Goal: Communication & Community: Answer question/provide support

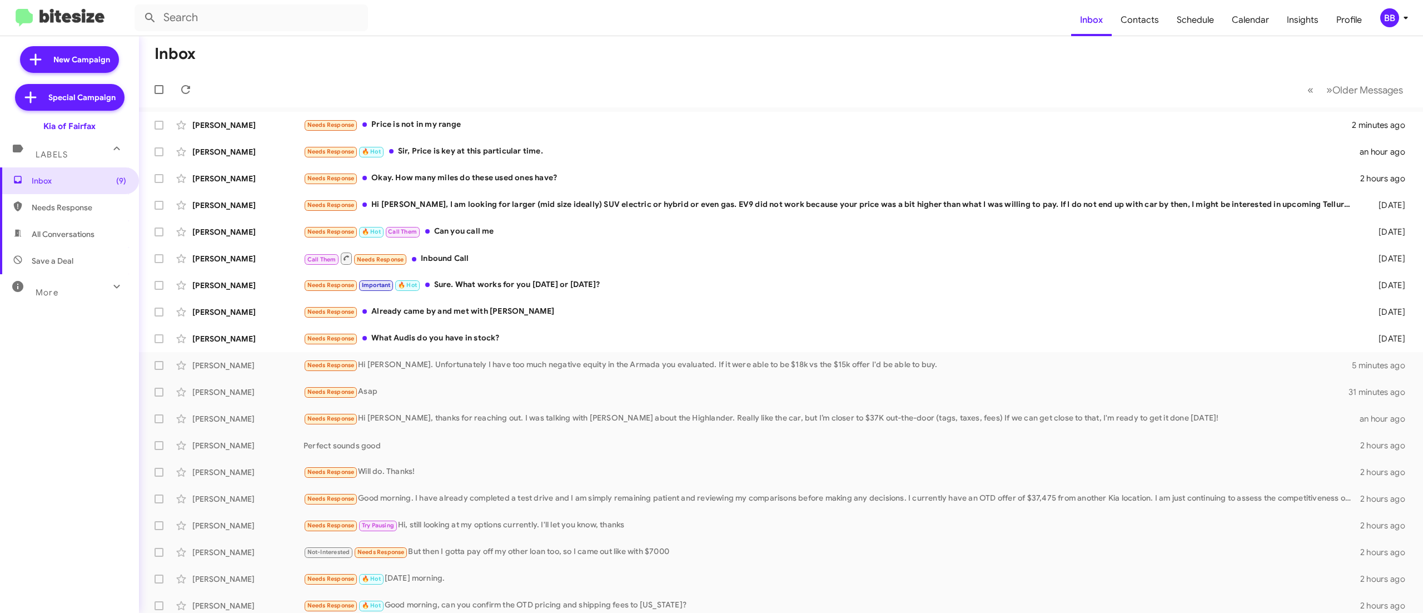
click at [1383, 21] on div "BB" at bounding box center [1390, 17] width 19 height 19
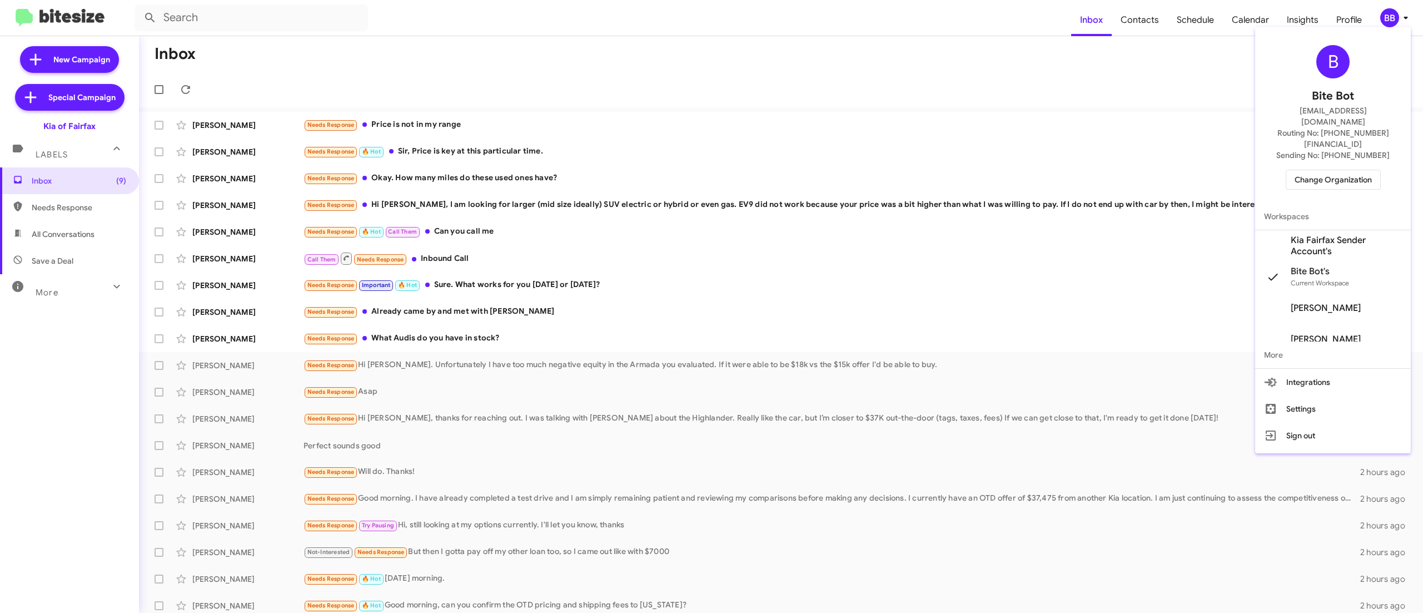
click at [1348, 170] on span "Change Organization" at bounding box center [1333, 179] width 77 height 19
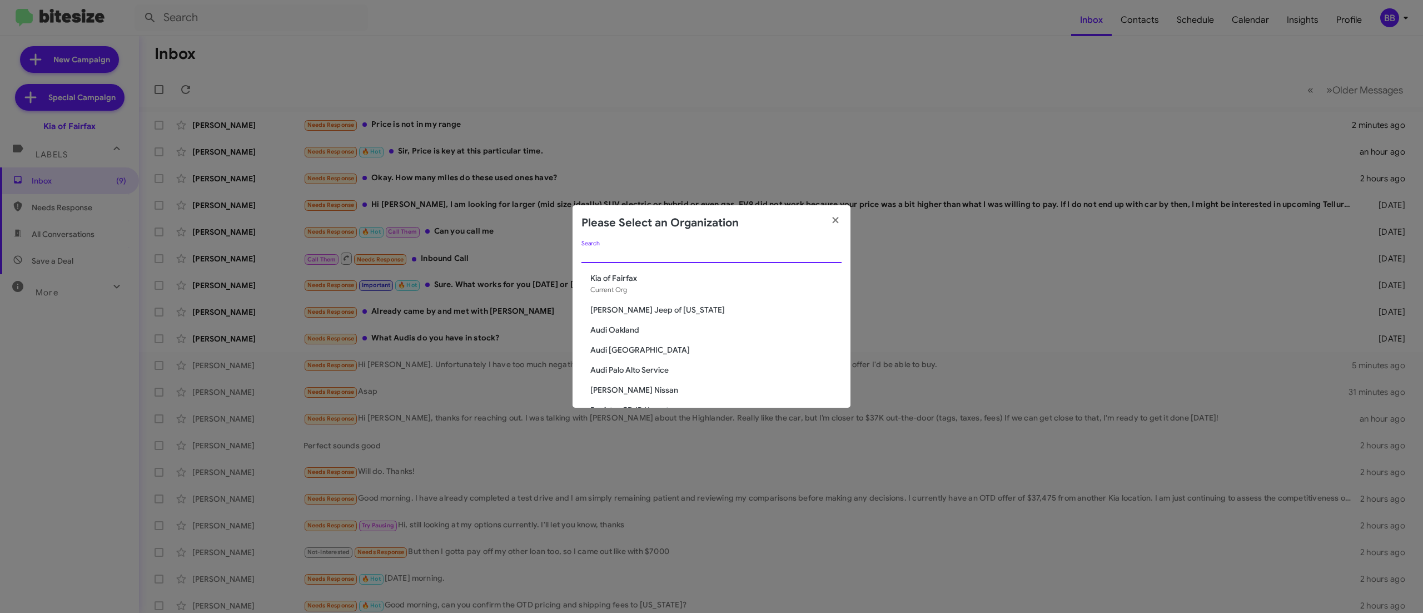
click at [702, 250] on input "Search" at bounding box center [712, 254] width 260 height 9
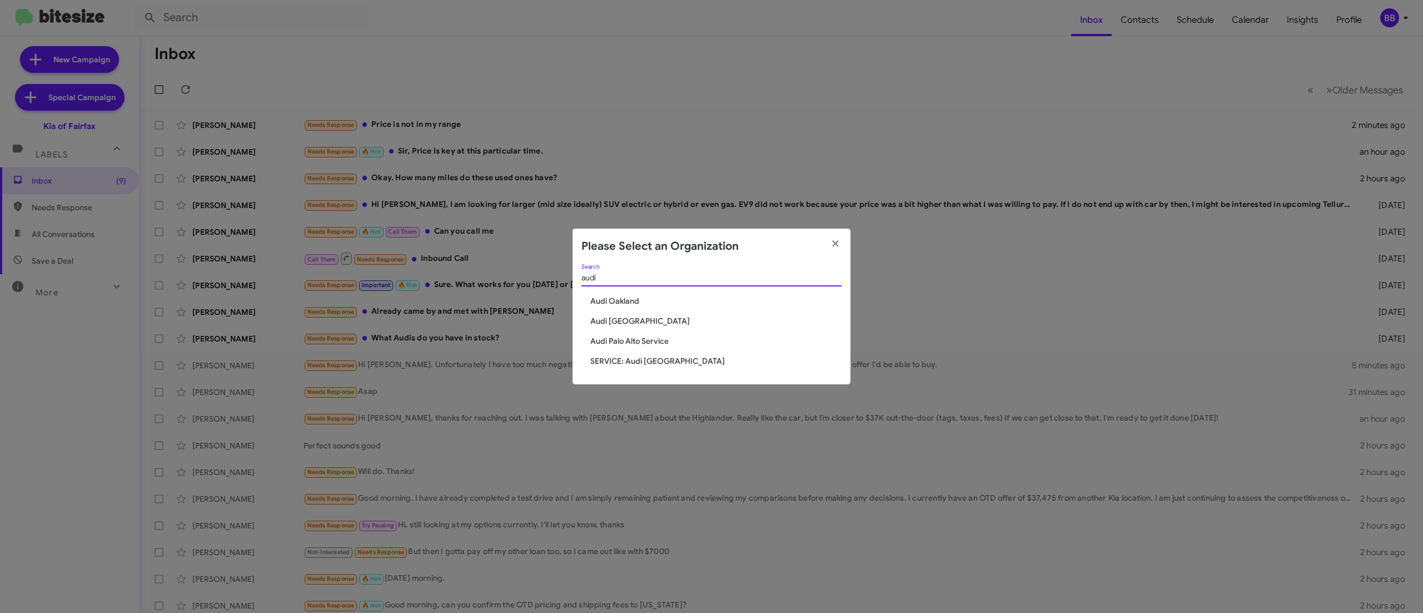
type input "audi"
click at [623, 299] on span "Audi Oakland" at bounding box center [715, 300] width 251 height 11
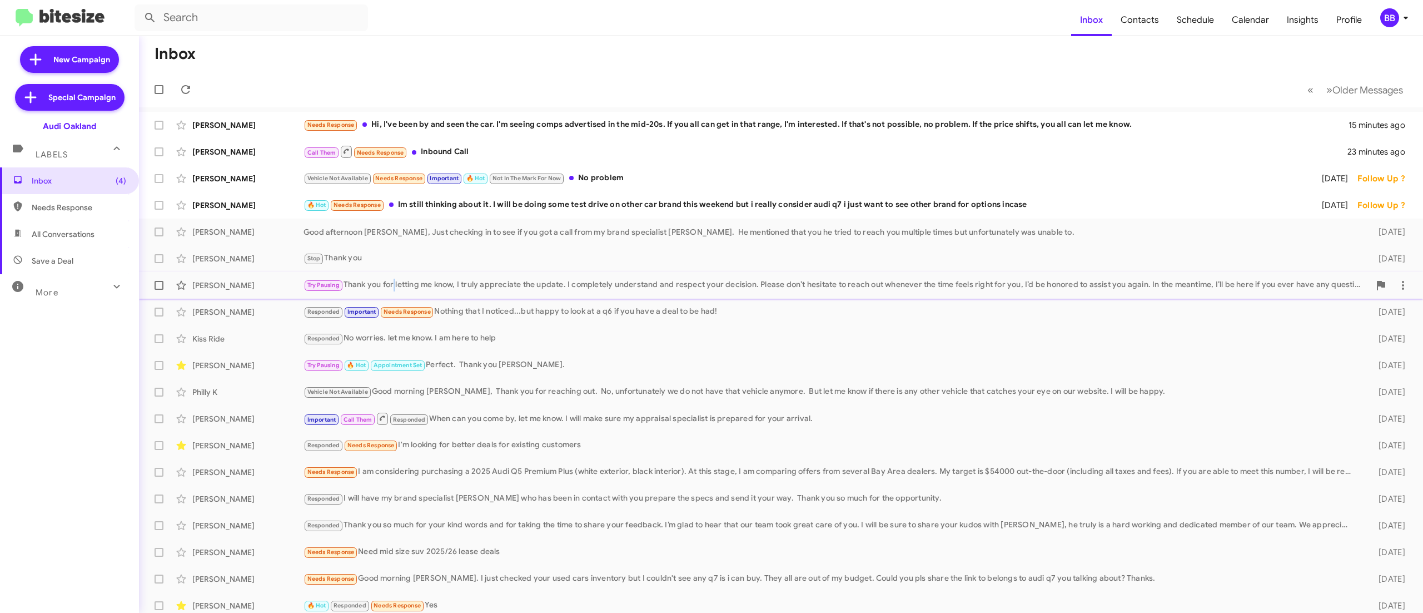
click at [399, 277] on div "Karen Irvin Try Pausing Thank you for letting me know, I truly appreciate the u…" at bounding box center [781, 285] width 1267 height 22
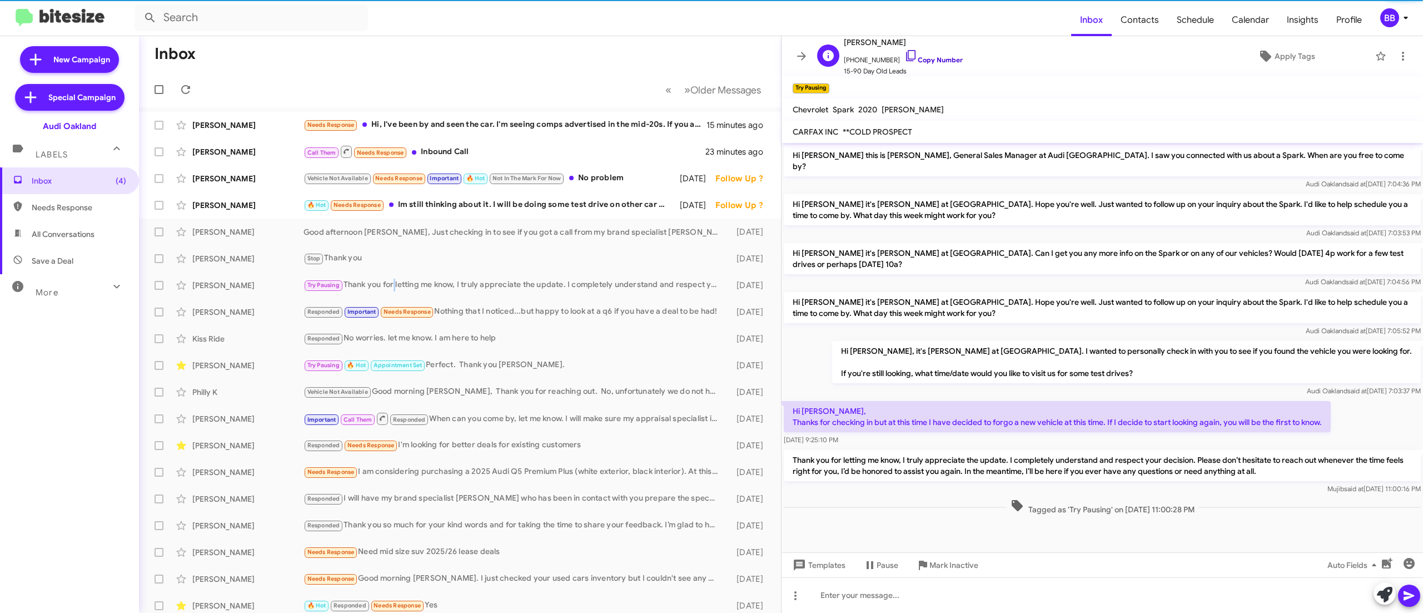
click at [936, 63] on link "Copy Number" at bounding box center [934, 60] width 58 height 8
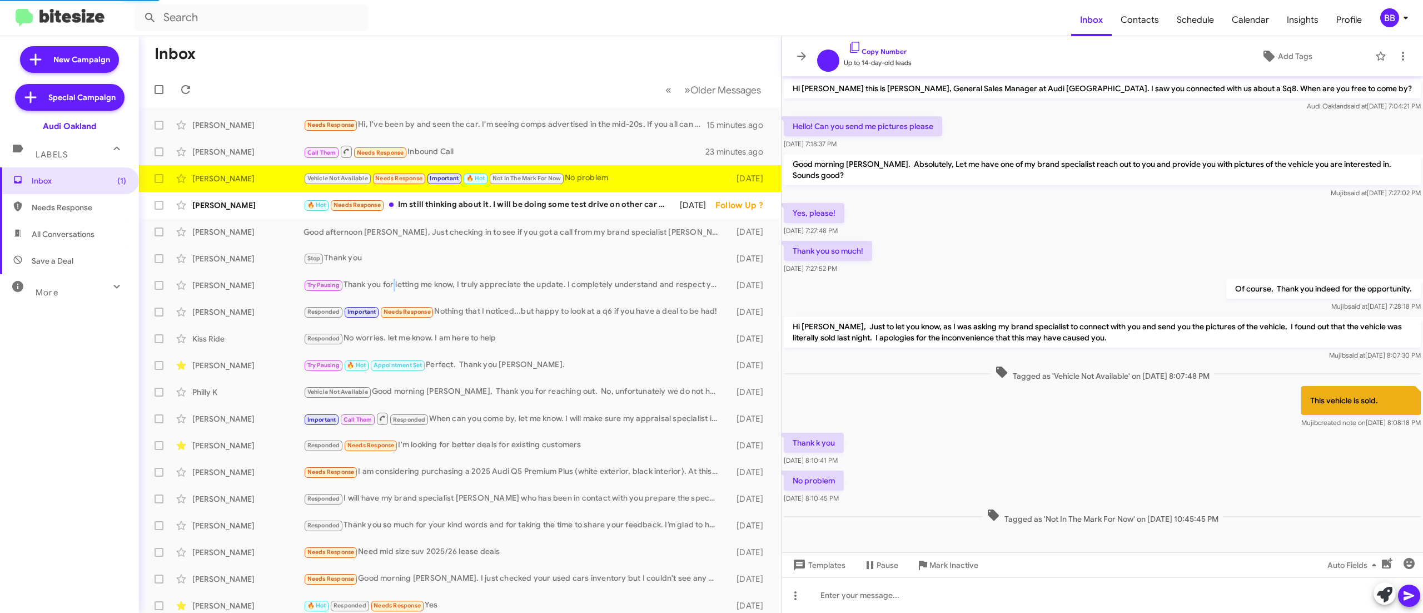
scroll to position [9, 0]
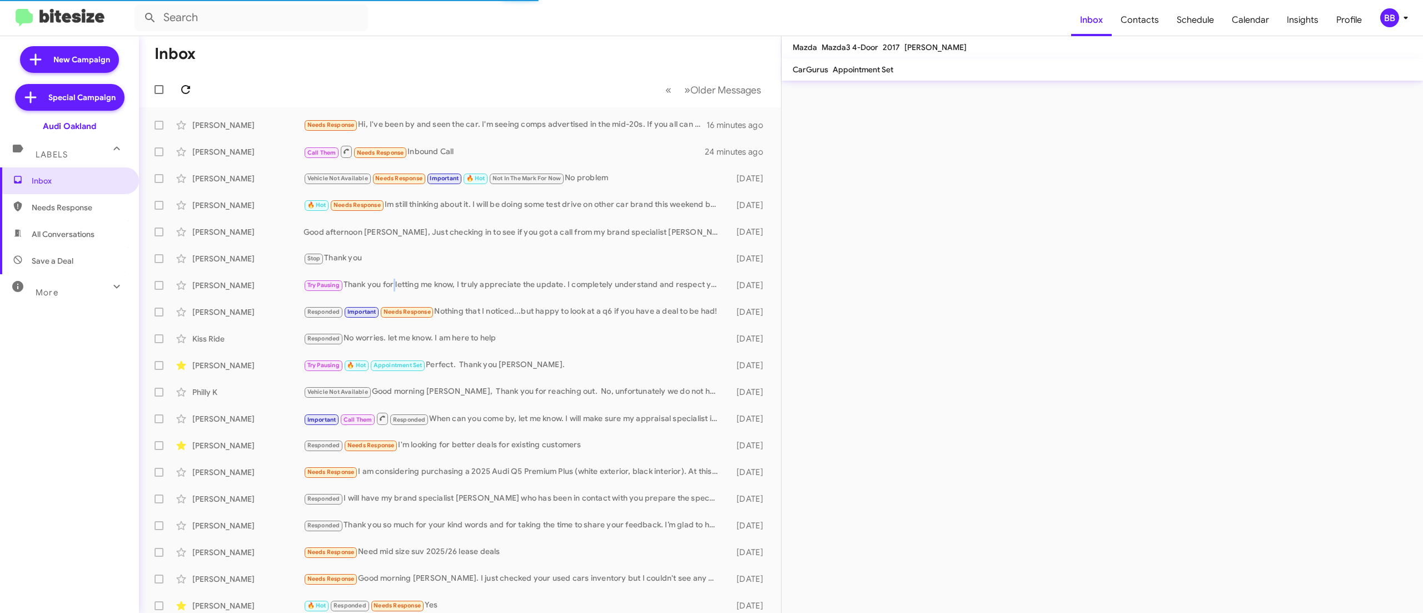
click at [185, 89] on icon at bounding box center [185, 89] width 13 height 13
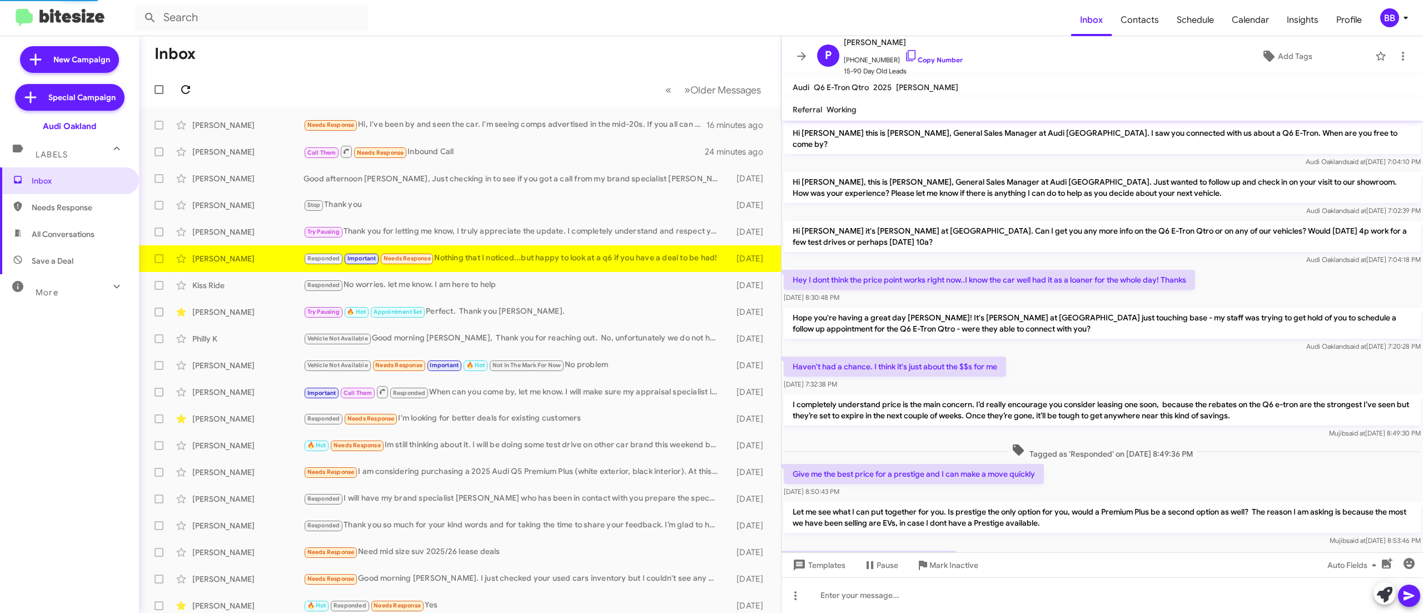
scroll to position [217, 0]
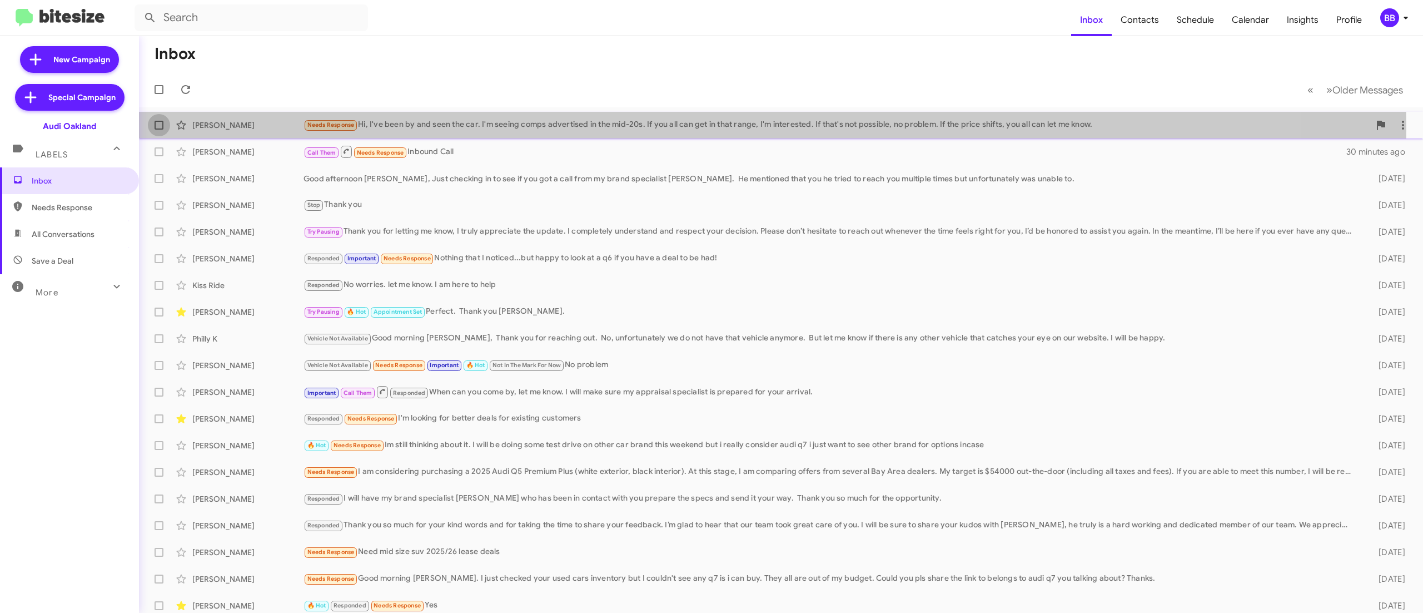
click at [153, 129] on label at bounding box center [159, 125] width 22 height 22
click at [158, 130] on input "checkbox" at bounding box center [158, 130] width 1 height 1
checkbox input "true"
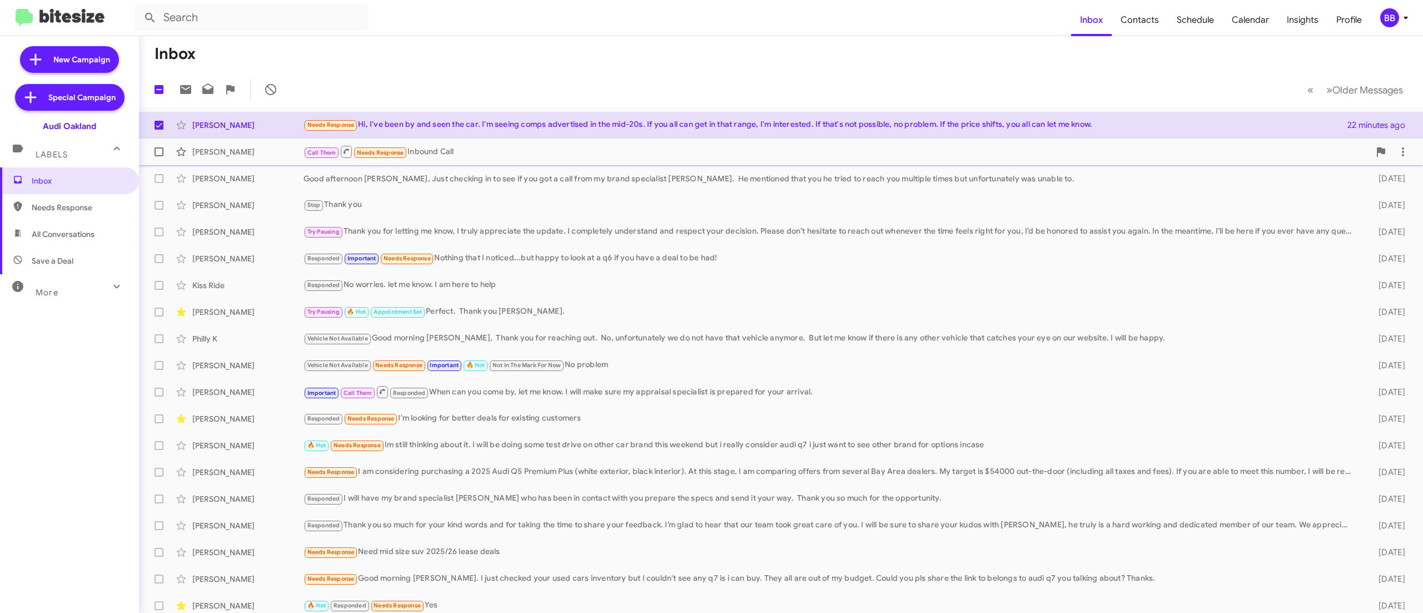
click at [152, 159] on label at bounding box center [159, 152] width 22 height 22
click at [158, 157] on input "checkbox" at bounding box center [158, 156] width 1 height 1
checkbox input "true"
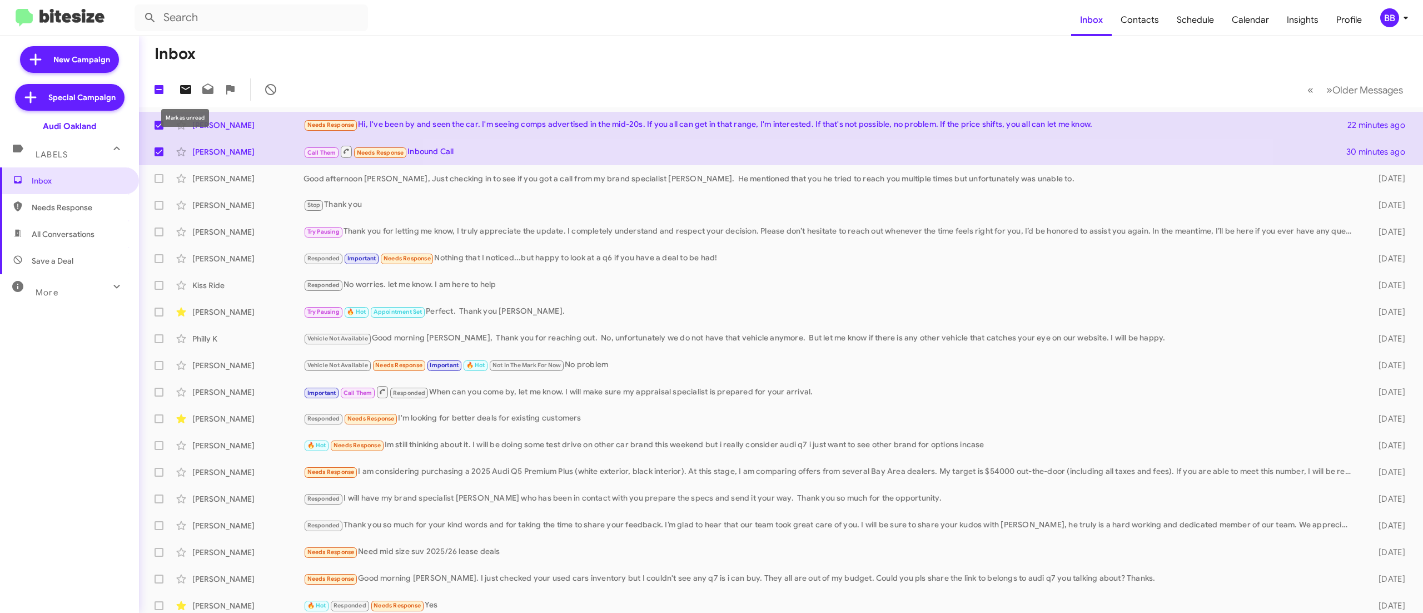
click at [177, 93] on span at bounding box center [186, 89] width 22 height 13
click at [1386, 20] on div "BB" at bounding box center [1390, 17] width 19 height 19
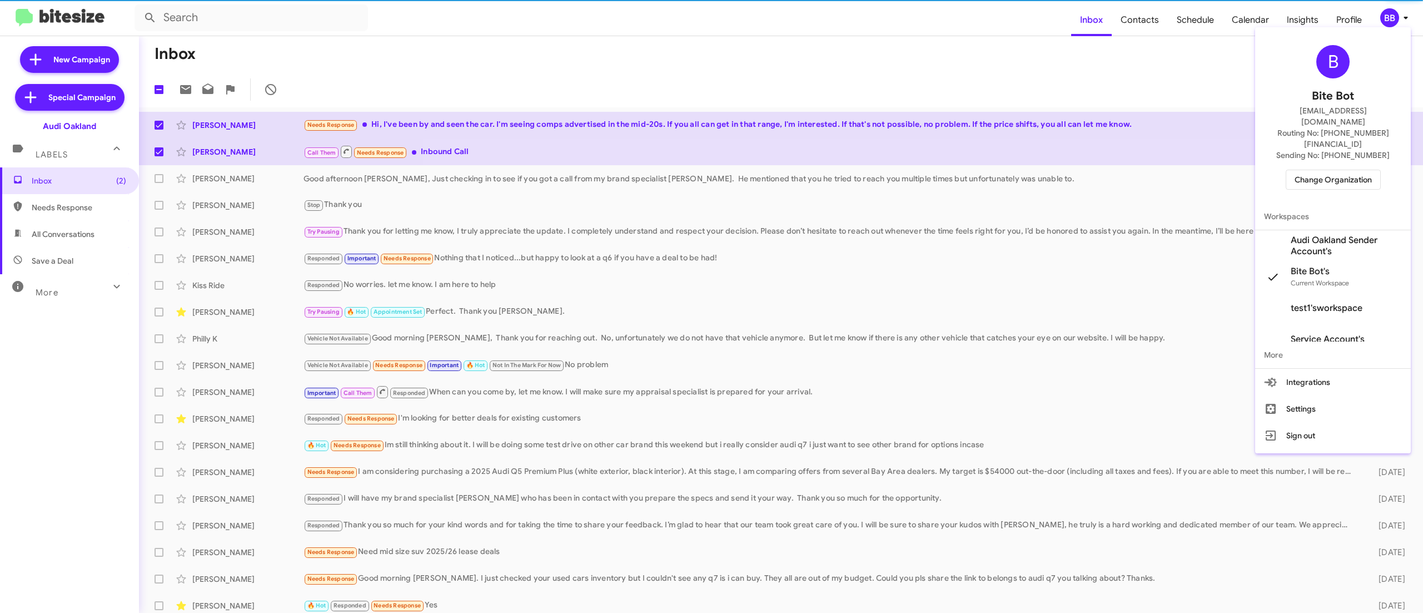
click at [1341, 170] on span "Change Organization" at bounding box center [1333, 179] width 77 height 19
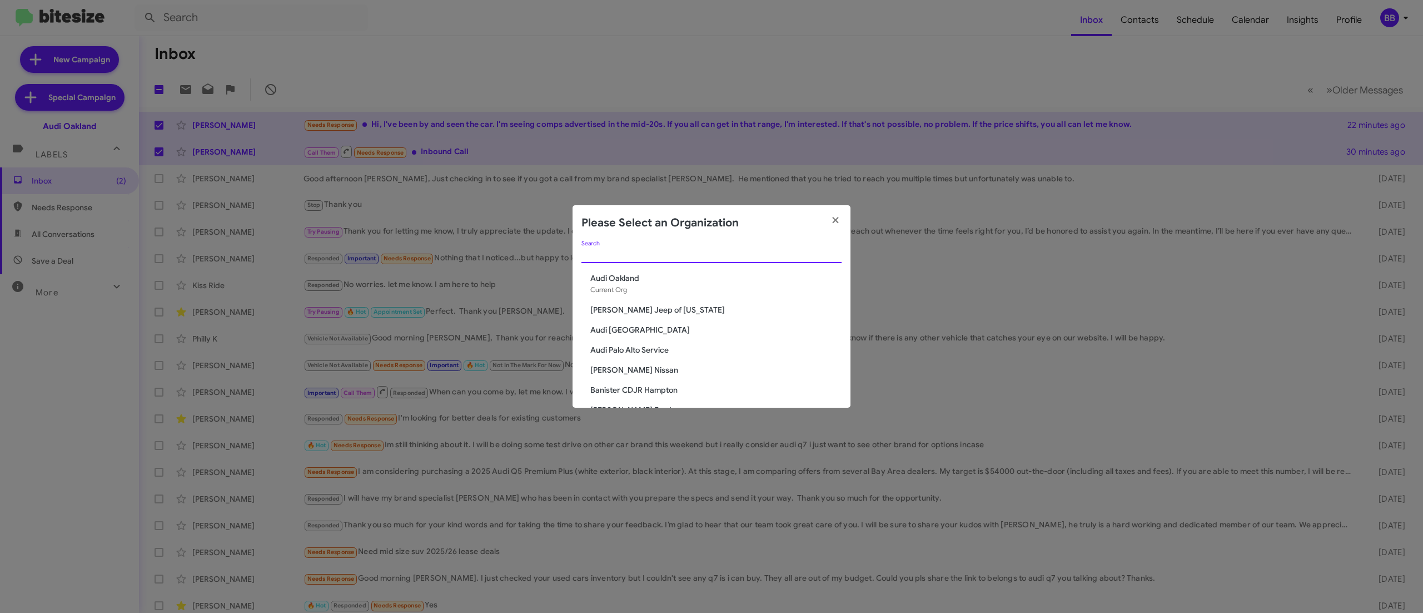
click at [657, 252] on input "Search" at bounding box center [712, 254] width 260 height 9
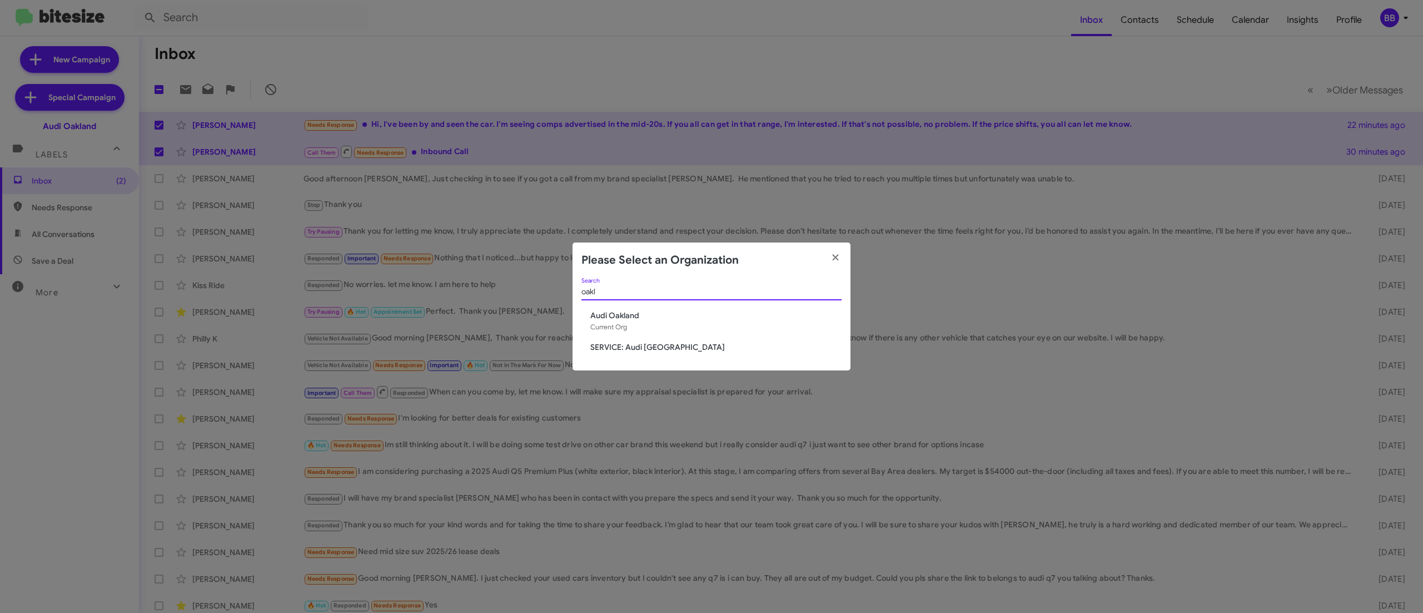
type input "oakl"
click at [623, 310] on span "Audi Oakland" at bounding box center [715, 315] width 251 height 11
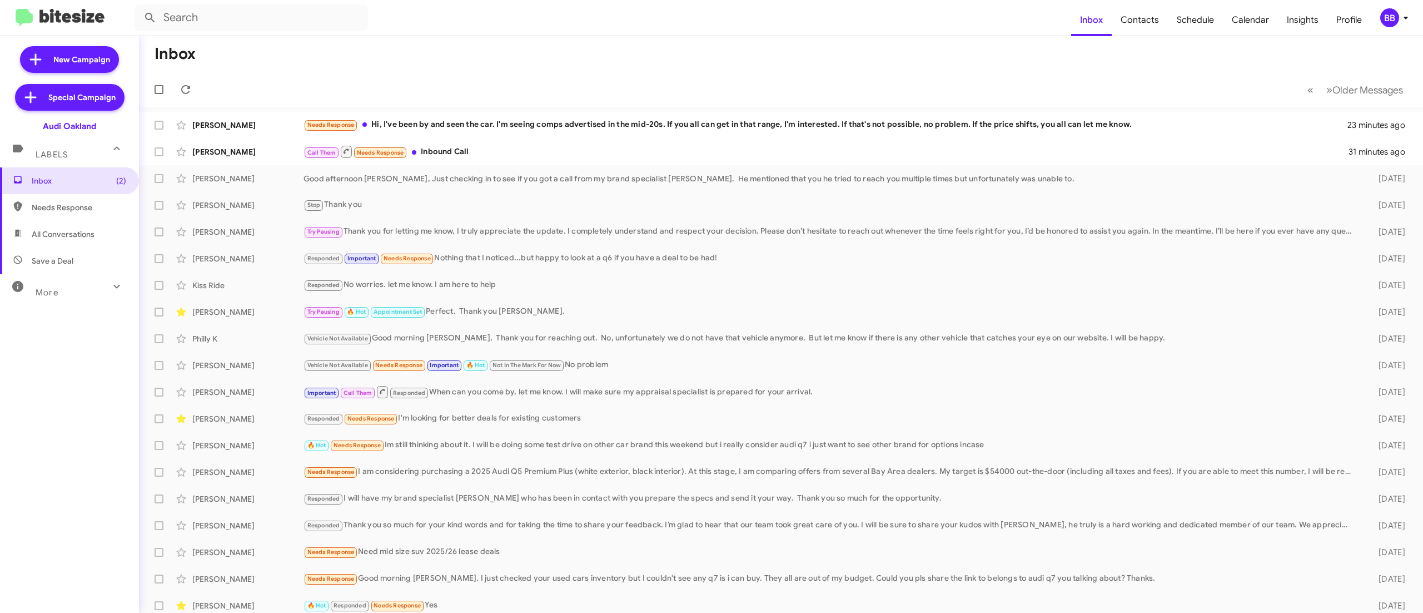
click at [1377, 26] on button "BB" at bounding box center [1391, 17] width 40 height 19
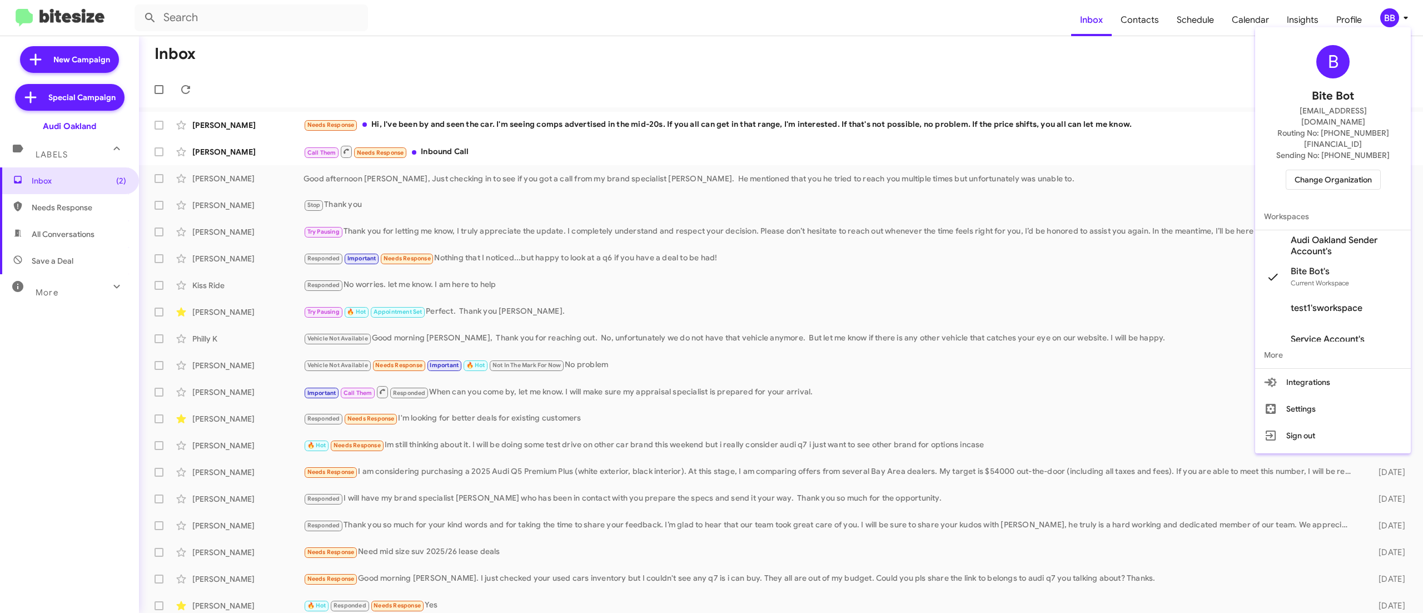
click at [1313, 170] on span "Change Organization" at bounding box center [1333, 179] width 77 height 19
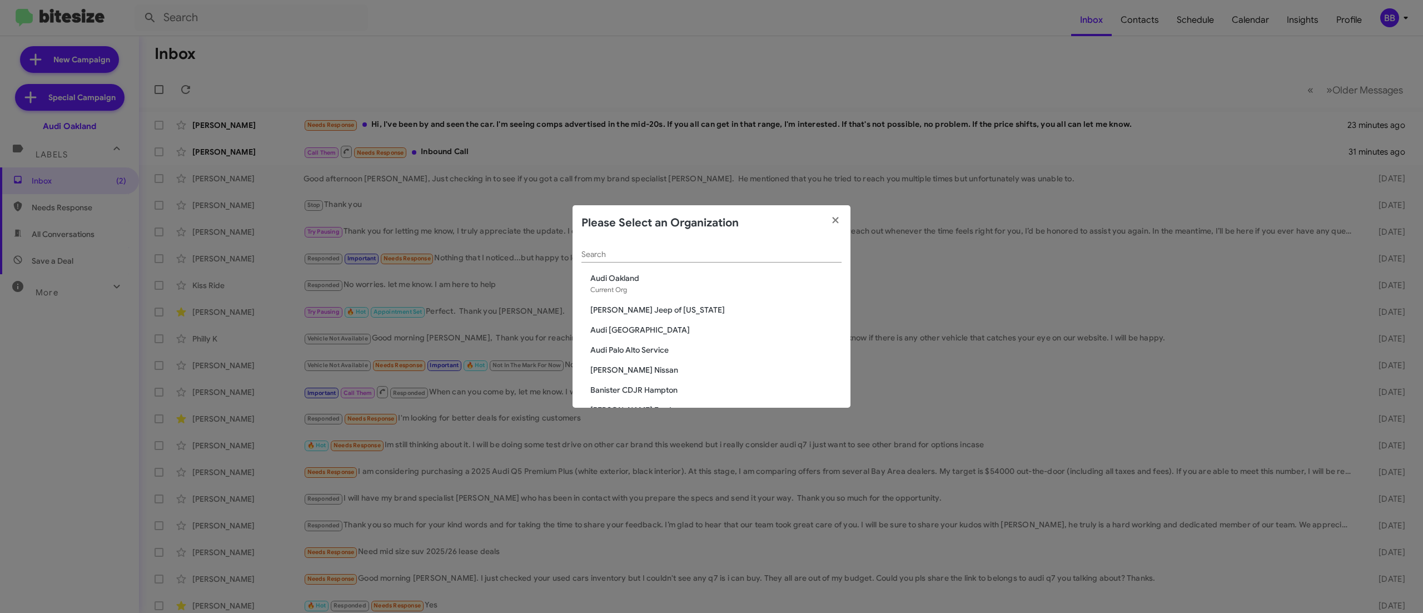
click at [689, 251] on input "Search" at bounding box center [712, 254] width 260 height 9
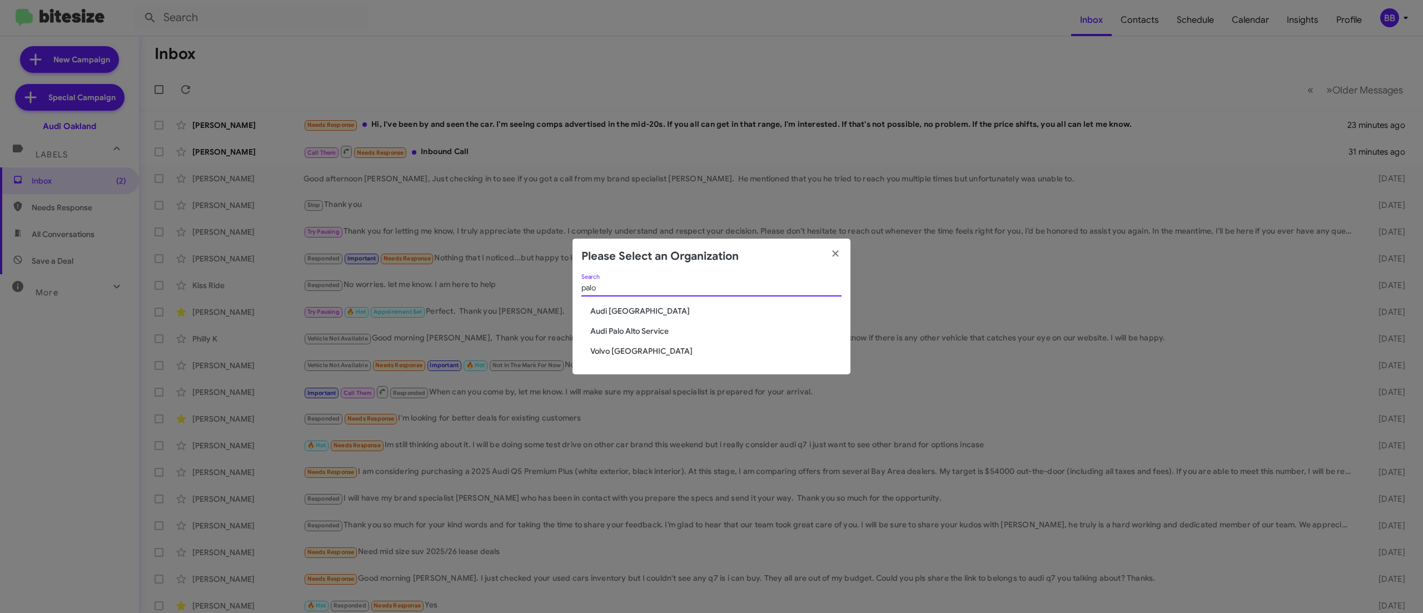
type input "palo"
click at [637, 307] on span "Audi [GEOGRAPHIC_DATA]" at bounding box center [715, 310] width 251 height 11
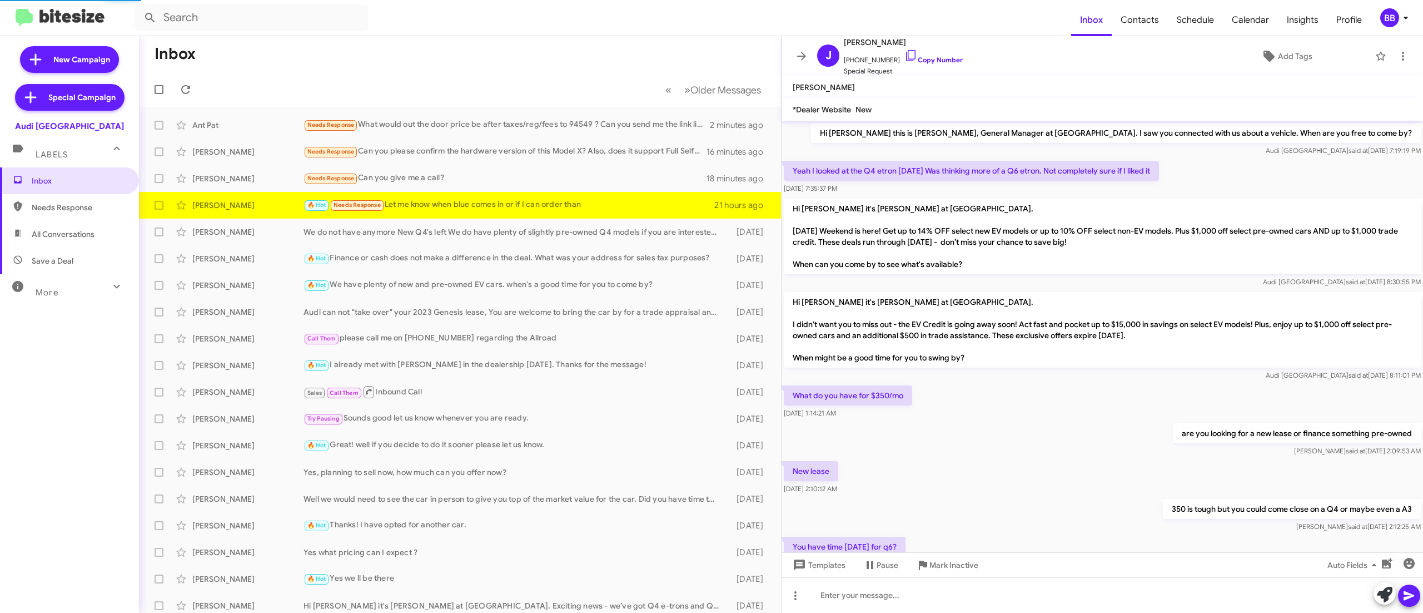
scroll to position [385, 0]
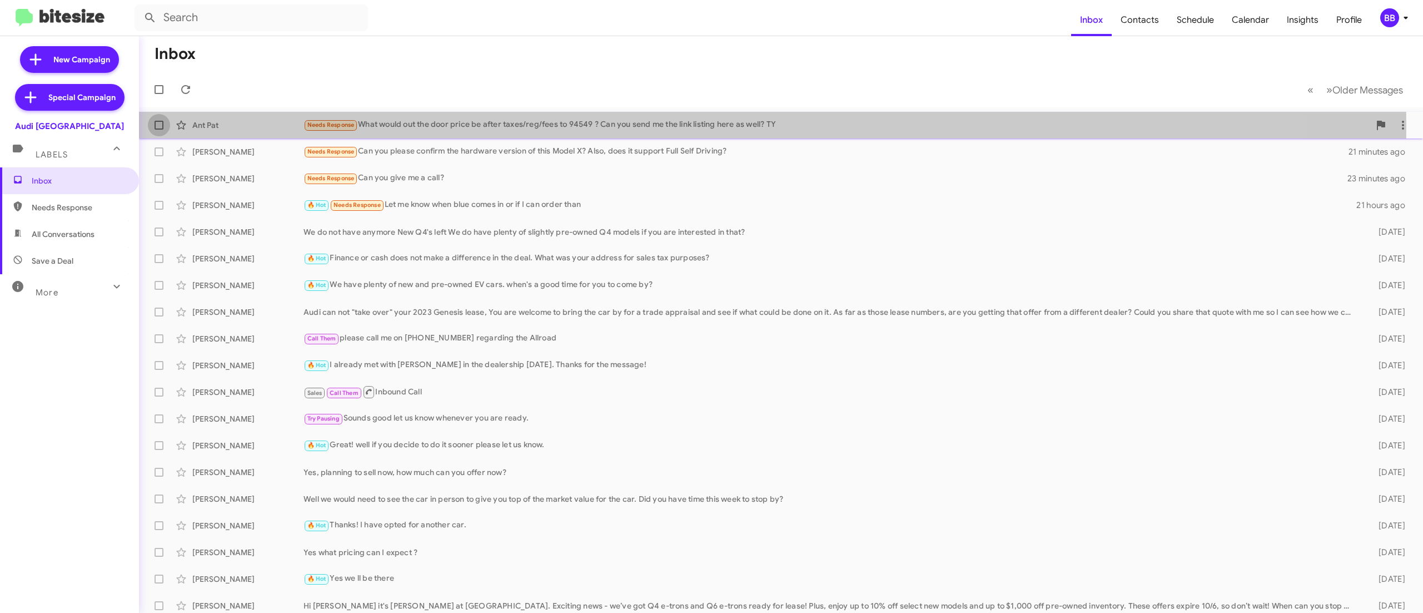
click at [155, 125] on span at bounding box center [159, 125] width 9 height 9
click at [158, 130] on input "checkbox" at bounding box center [158, 130] width 1 height 1
checkbox input "true"
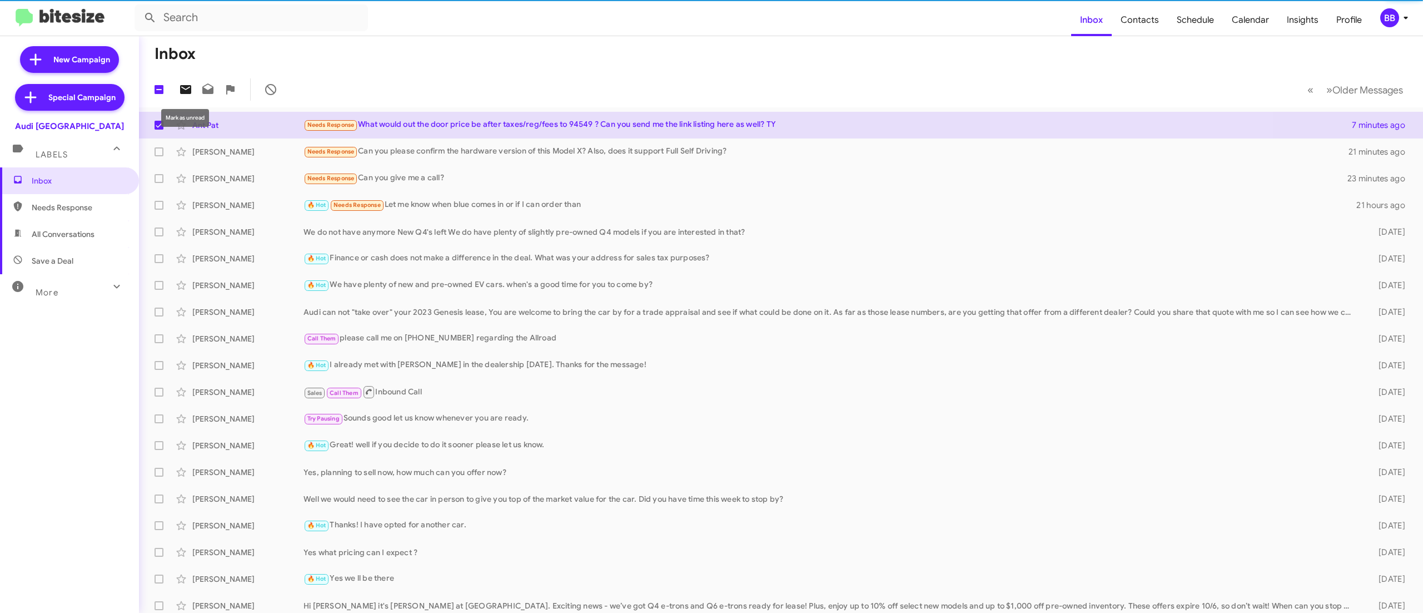
click at [181, 86] on icon at bounding box center [185, 89] width 11 height 9
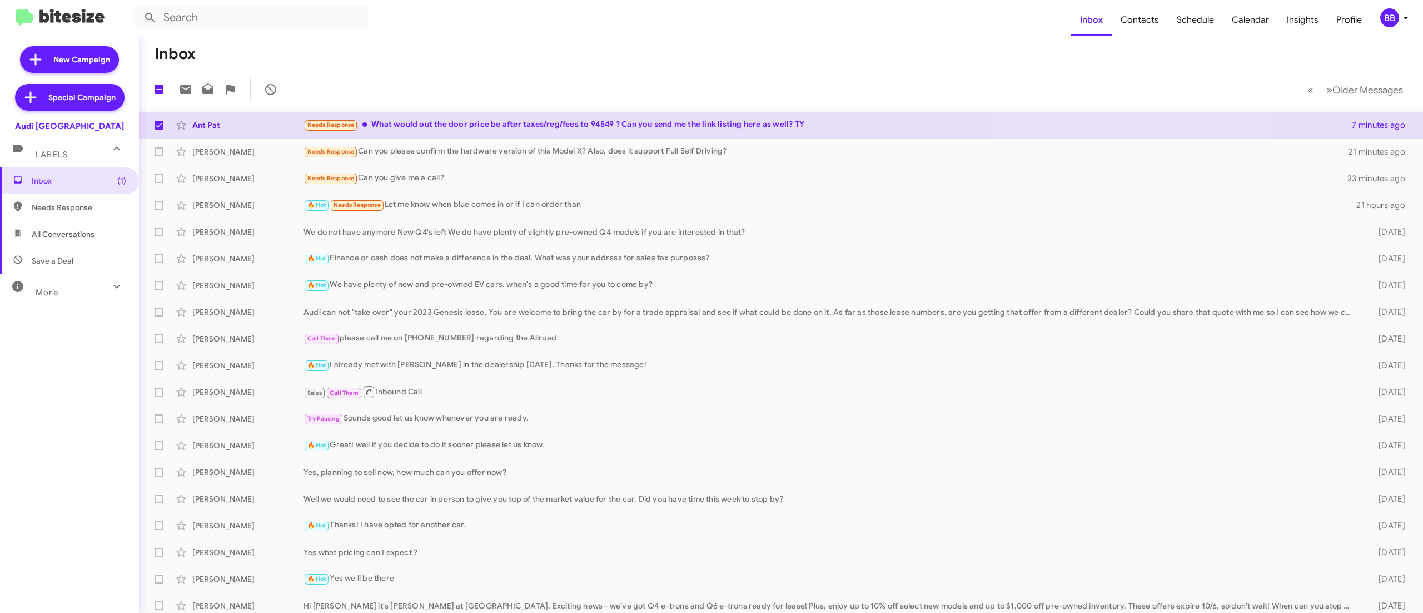
click at [1382, 19] on div "BB" at bounding box center [1390, 17] width 19 height 19
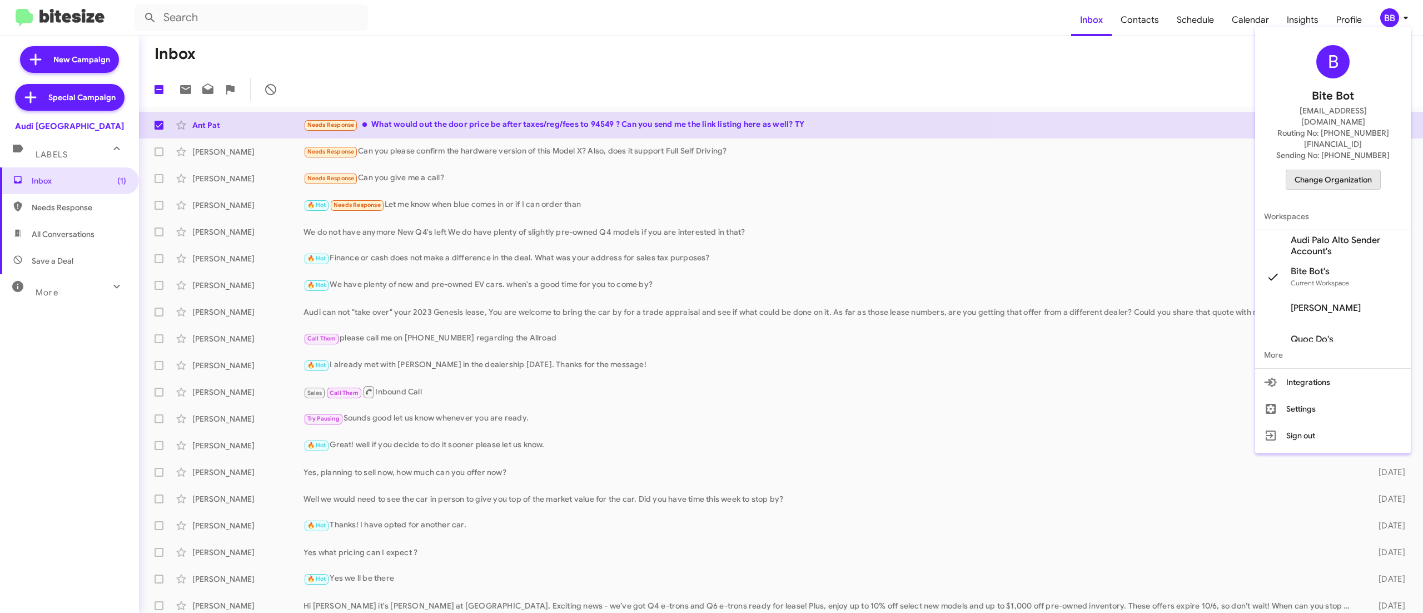
click at [1311, 170] on span "Change Organization" at bounding box center [1333, 179] width 77 height 19
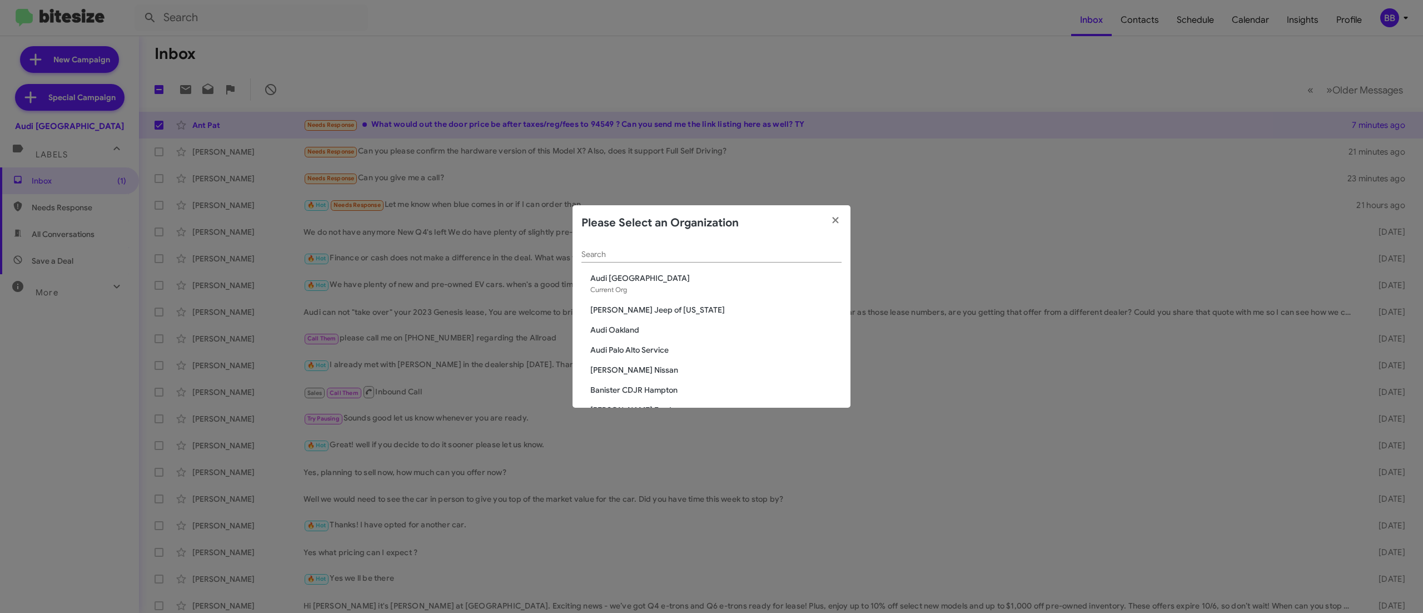
click at [656, 250] on input "Search" at bounding box center [712, 254] width 260 height 9
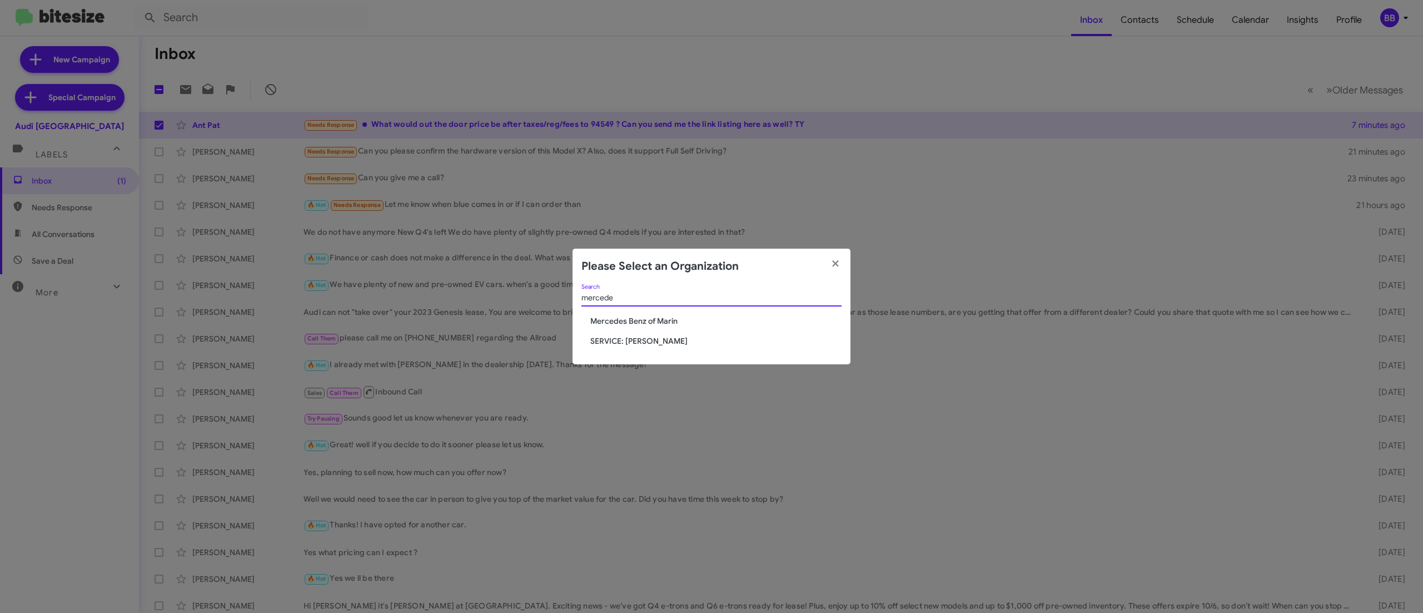
type input "mercede"
click at [637, 318] on span "Mercedes Benz of Marin" at bounding box center [715, 320] width 251 height 11
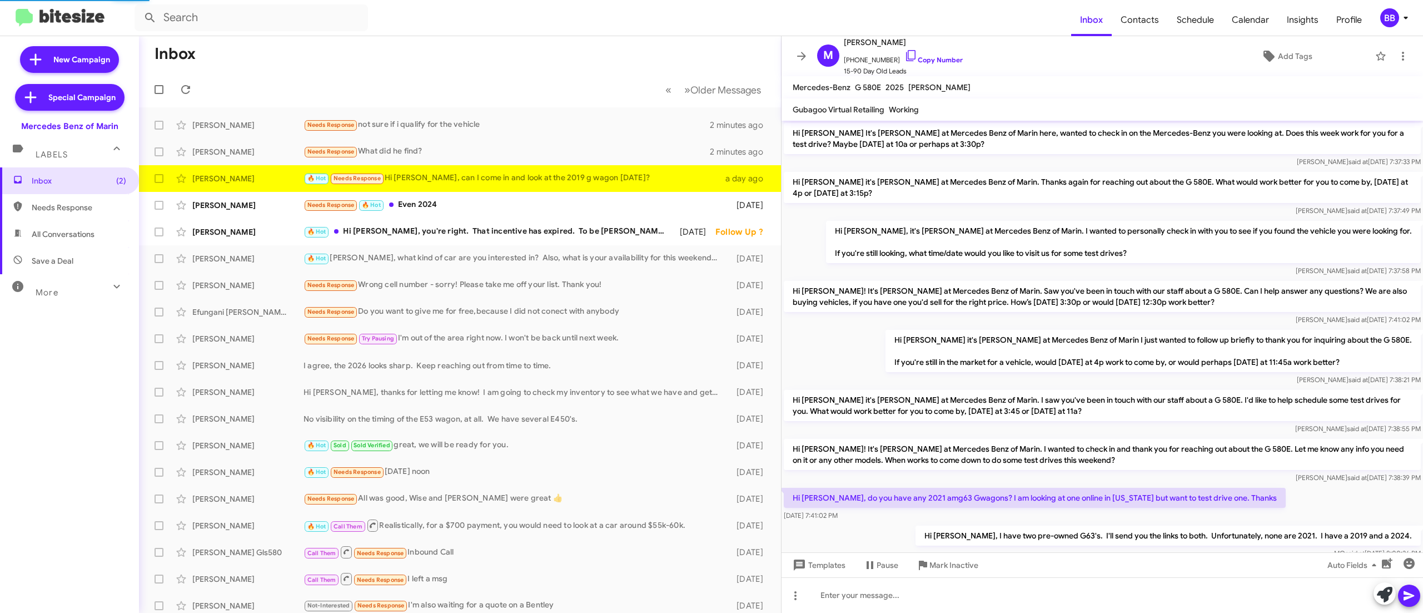
scroll to position [514, 0]
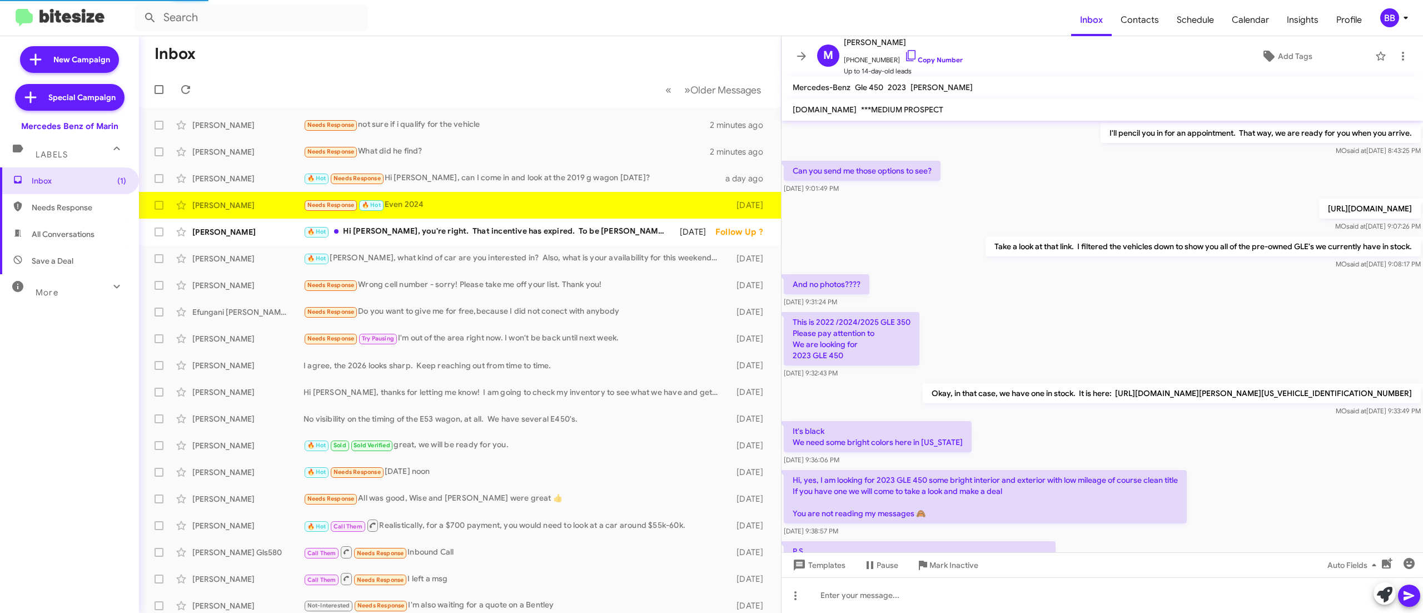
scroll to position [536, 0]
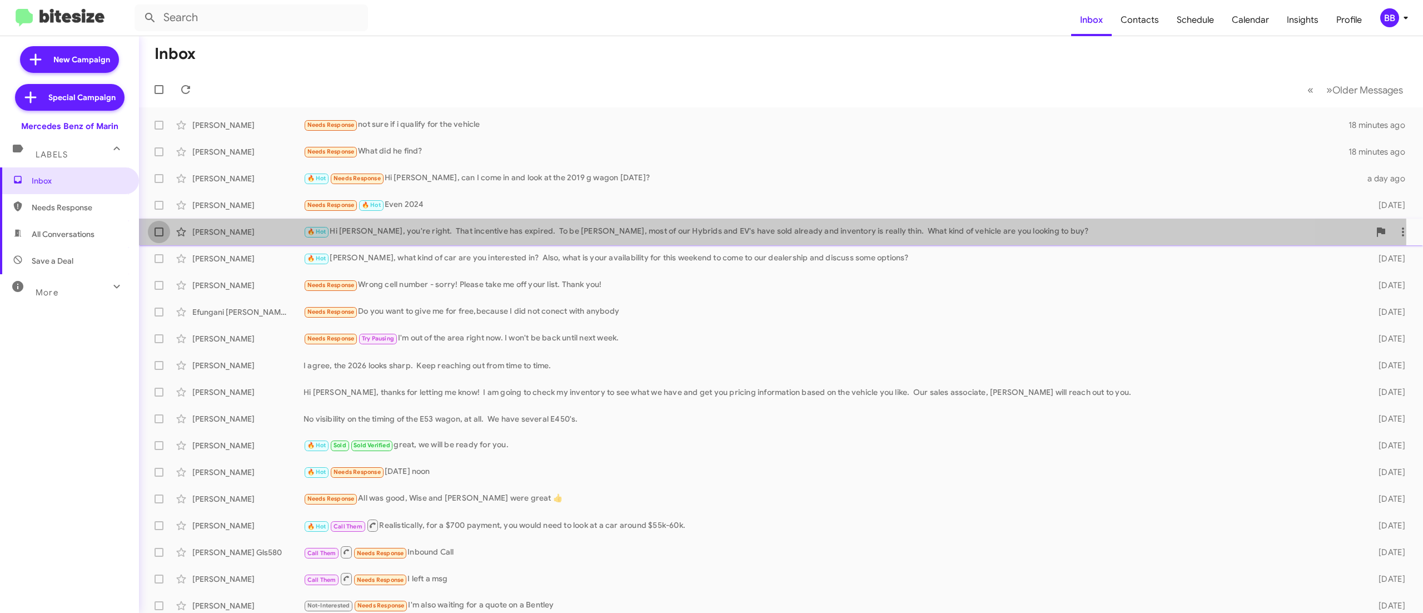
click at [160, 230] on span at bounding box center [159, 231] width 9 height 9
click at [159, 236] on input "checkbox" at bounding box center [158, 236] width 1 height 1
checkbox input "true"
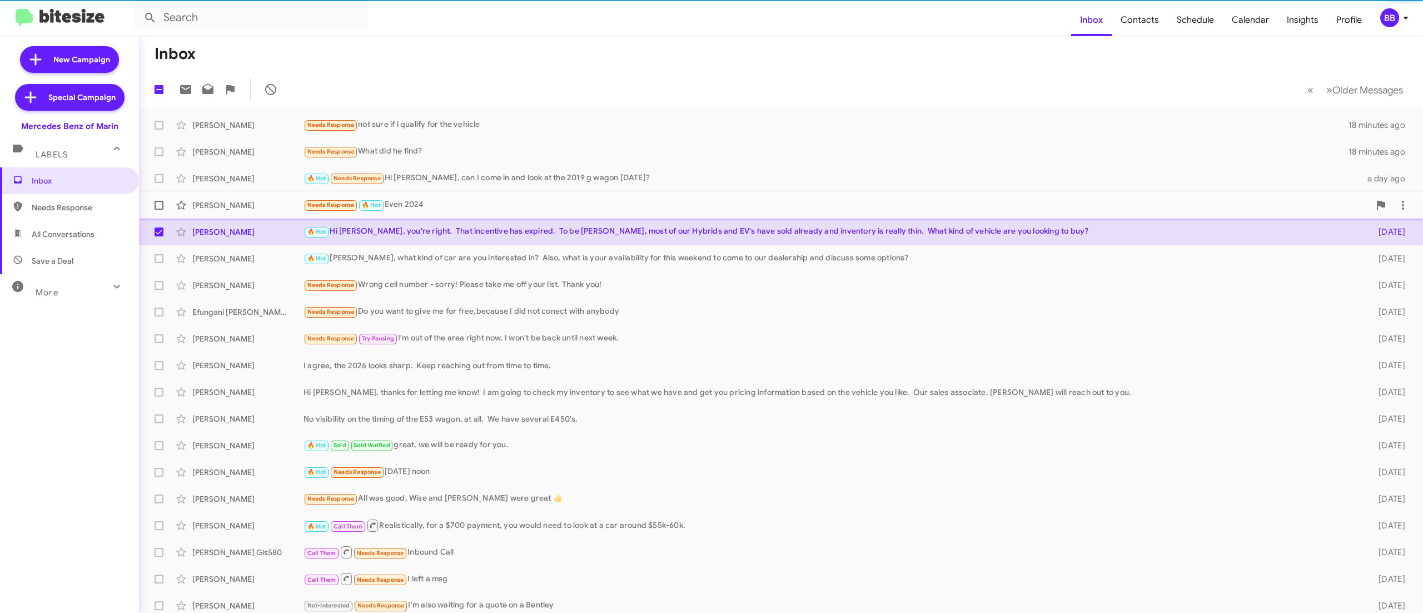
click at [153, 207] on label at bounding box center [159, 205] width 22 height 22
click at [158, 210] on input "checkbox" at bounding box center [158, 210] width 1 height 1
checkbox input "true"
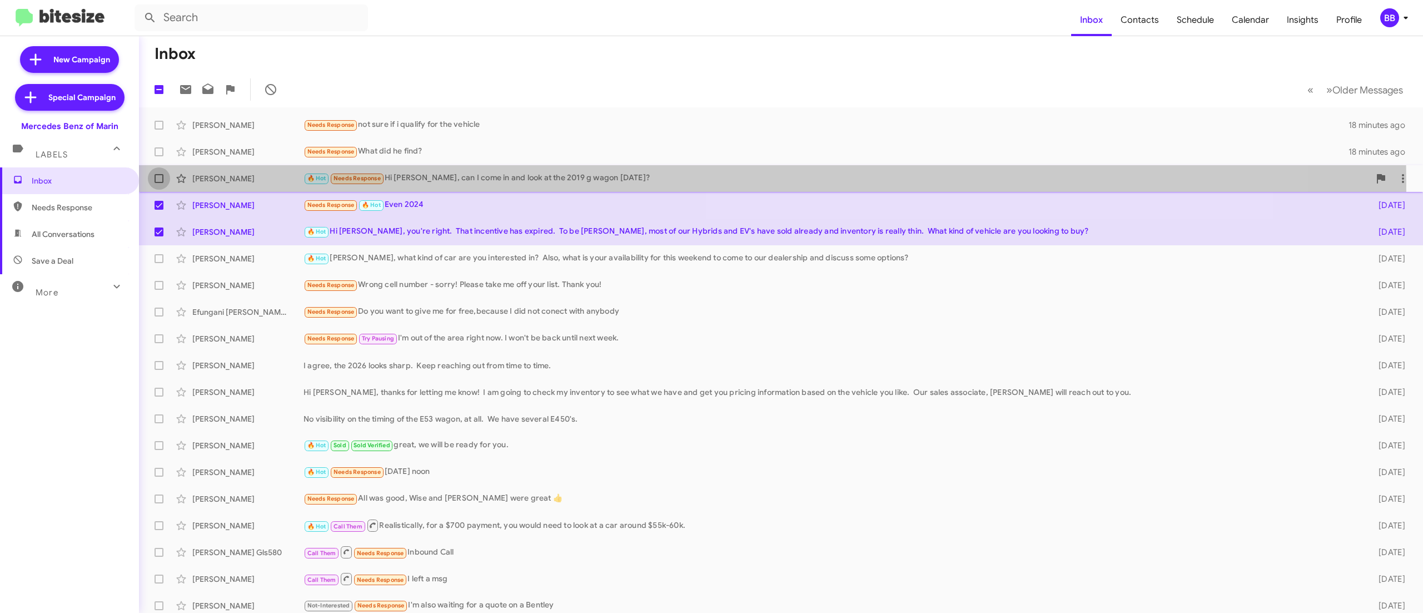
click at [157, 181] on label at bounding box center [159, 178] width 22 height 22
click at [158, 183] on input "checkbox" at bounding box center [158, 183] width 1 height 1
checkbox input "true"
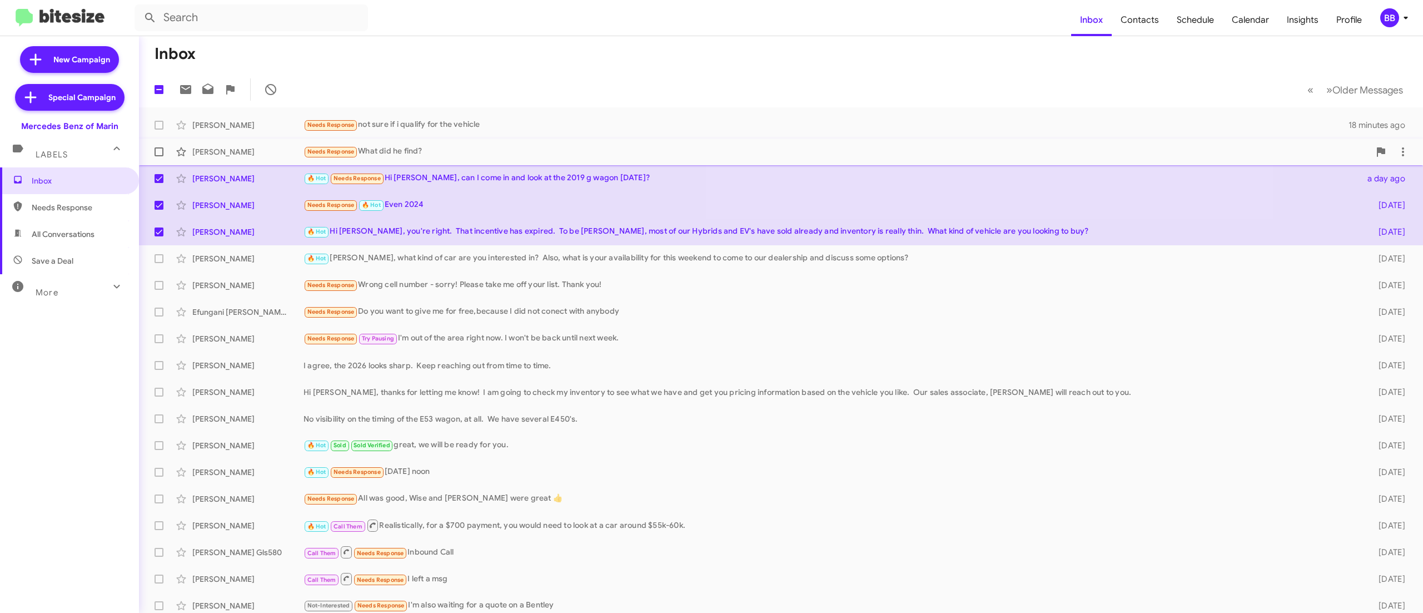
click at [155, 151] on span at bounding box center [159, 151] width 9 height 9
click at [158, 156] on input "checkbox" at bounding box center [158, 156] width 1 height 1
checkbox input "true"
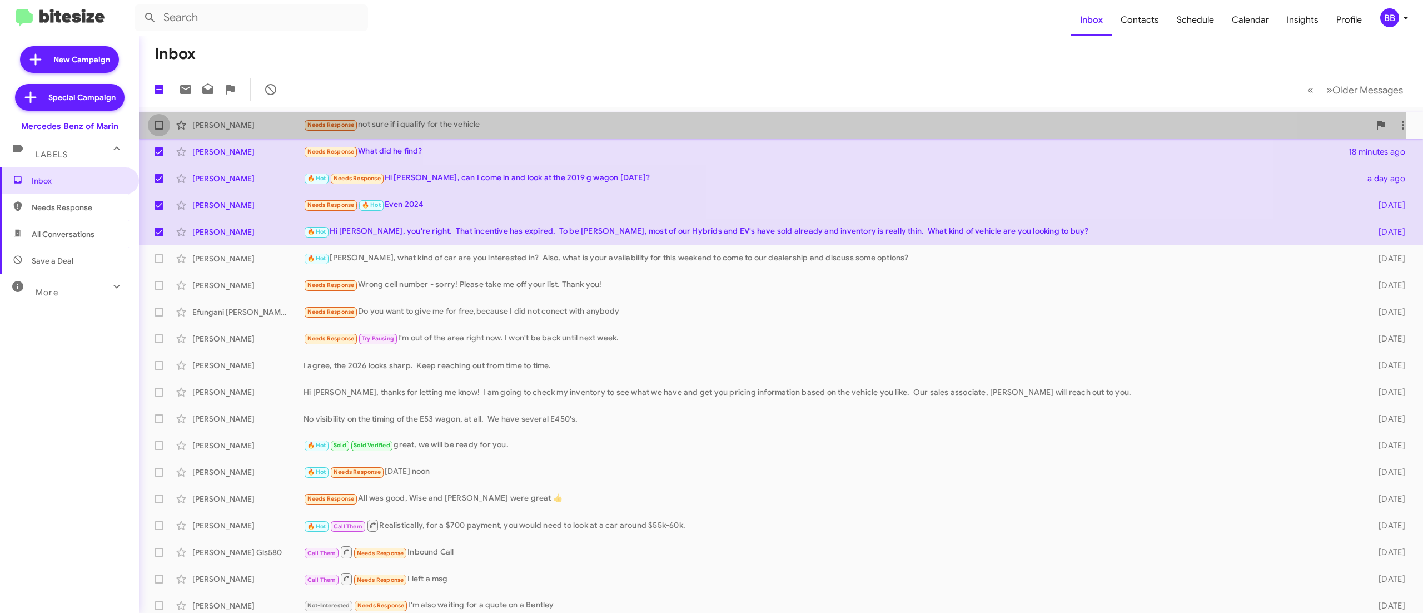
click at [151, 129] on label at bounding box center [159, 125] width 22 height 22
click at [158, 130] on input "checkbox" at bounding box center [158, 130] width 1 height 1
checkbox input "true"
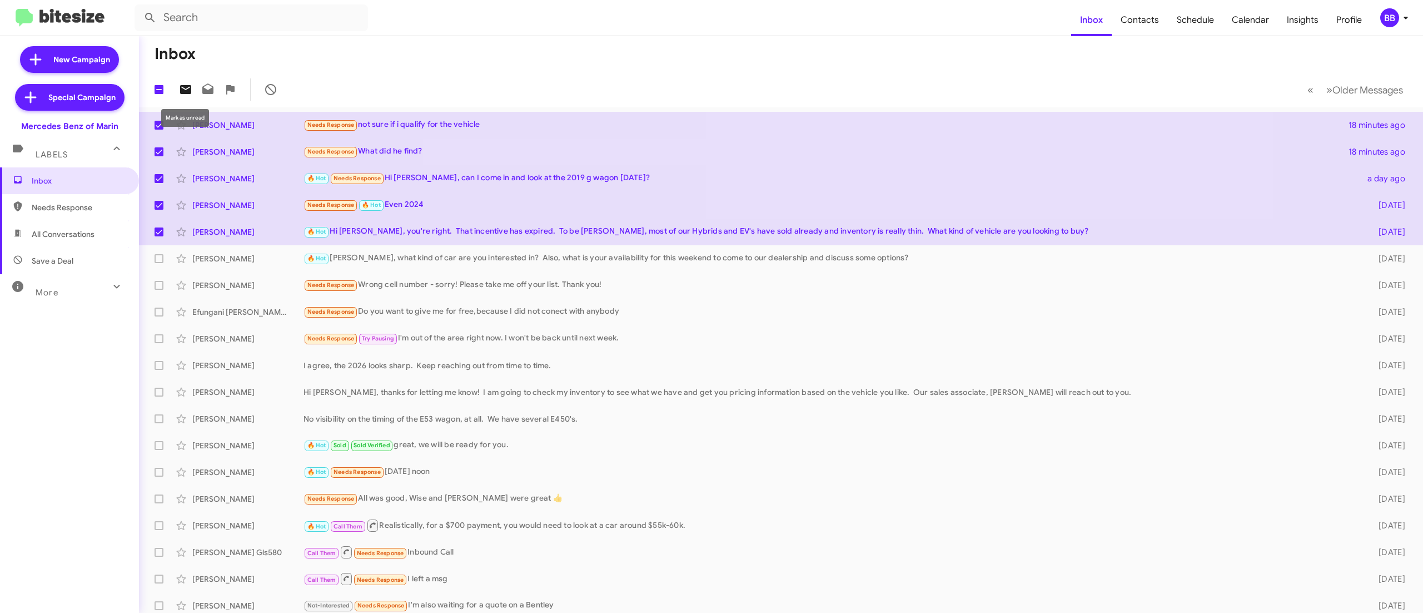
click at [181, 93] on icon at bounding box center [185, 89] width 11 height 9
click at [1391, 16] on div "BB" at bounding box center [1390, 17] width 19 height 19
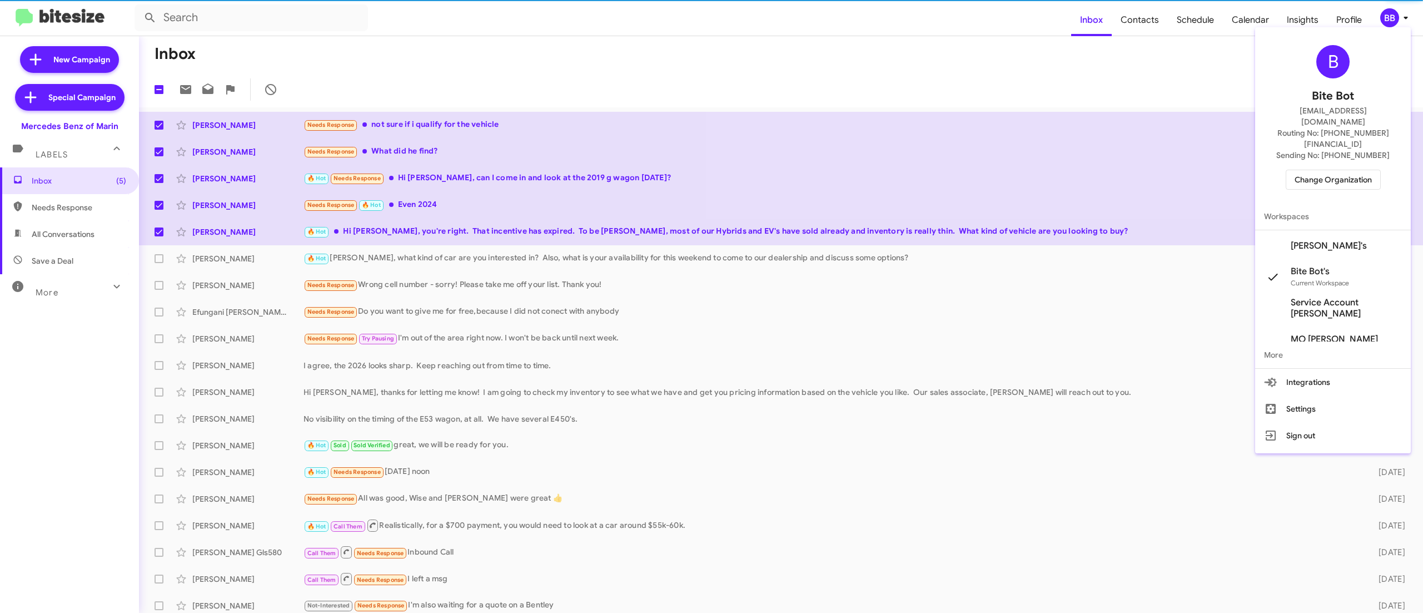
click at [1304, 170] on span "Change Organization" at bounding box center [1333, 179] width 77 height 19
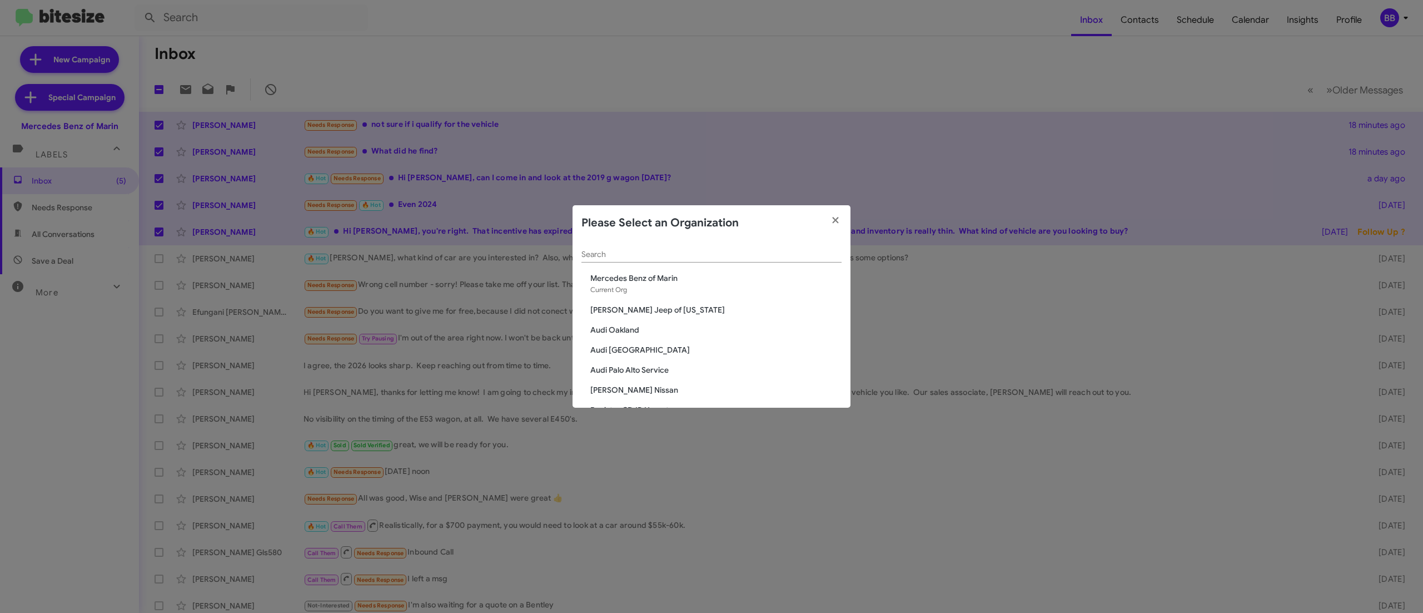
click at [705, 257] on input "Search" at bounding box center [712, 254] width 260 height 9
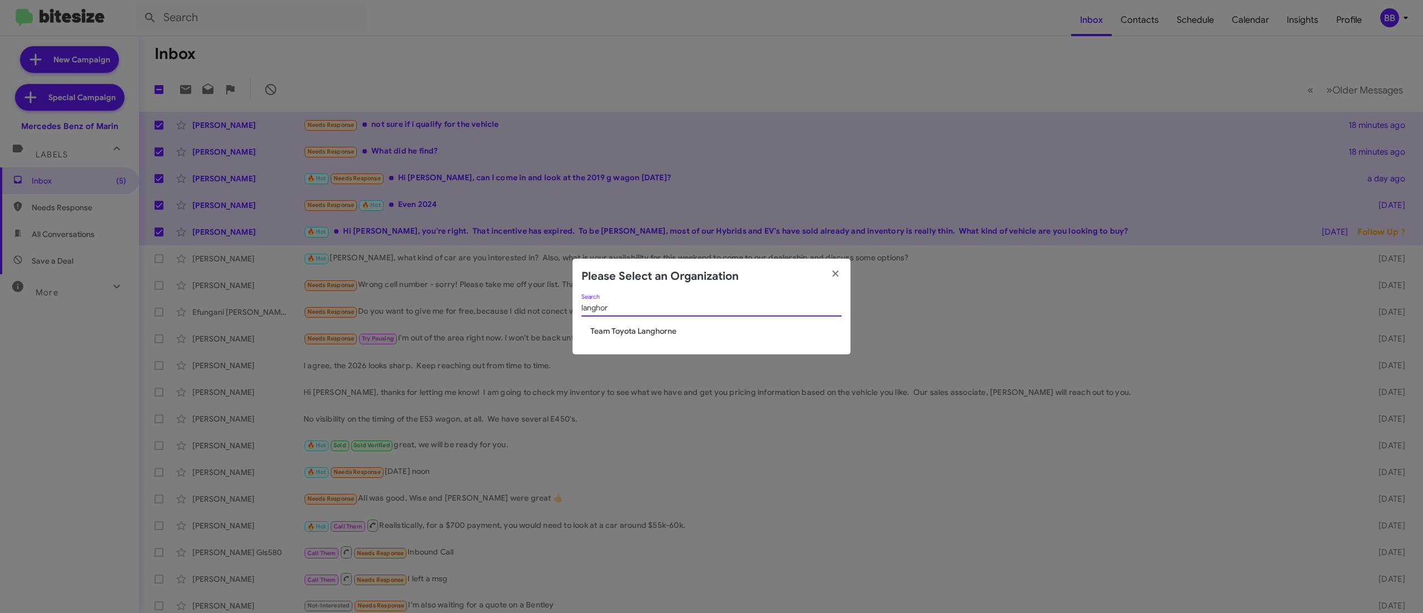
type input "langhor"
click at [649, 332] on span "Team Toyota Langhorne" at bounding box center [715, 330] width 251 height 11
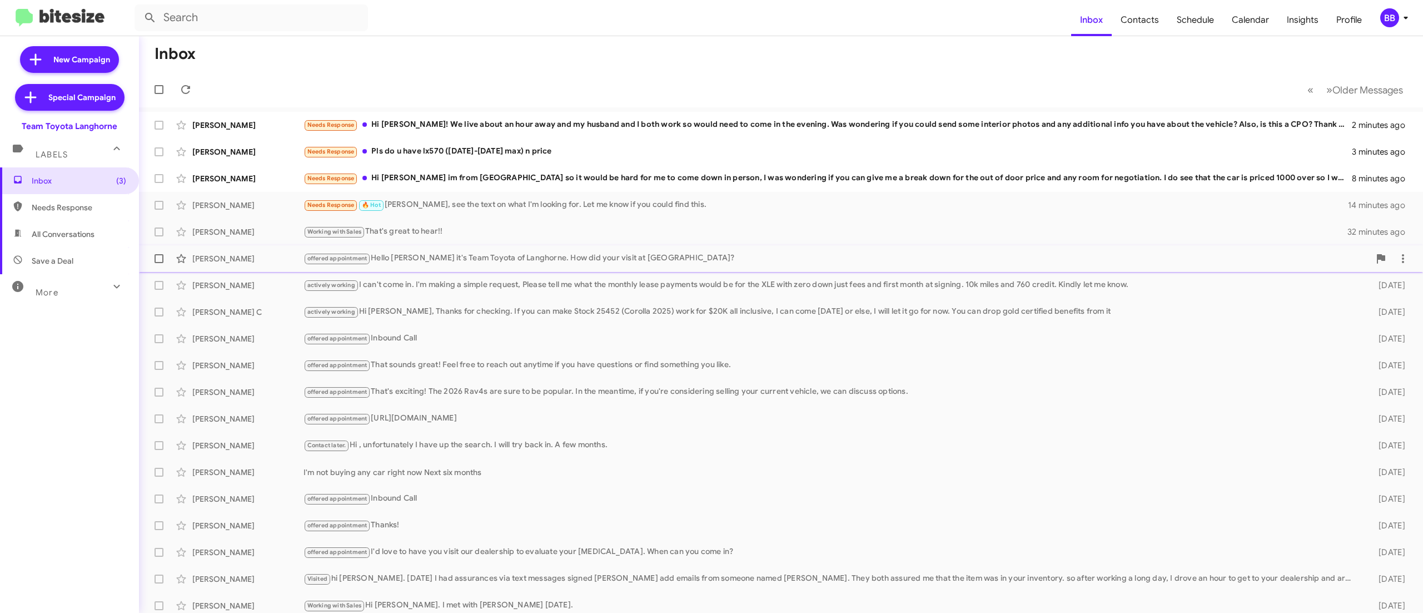
click at [473, 261] on div "offered appointment Hello [PERSON_NAME] it's Team Toyota of Langhorne. How did …" at bounding box center [837, 258] width 1066 height 13
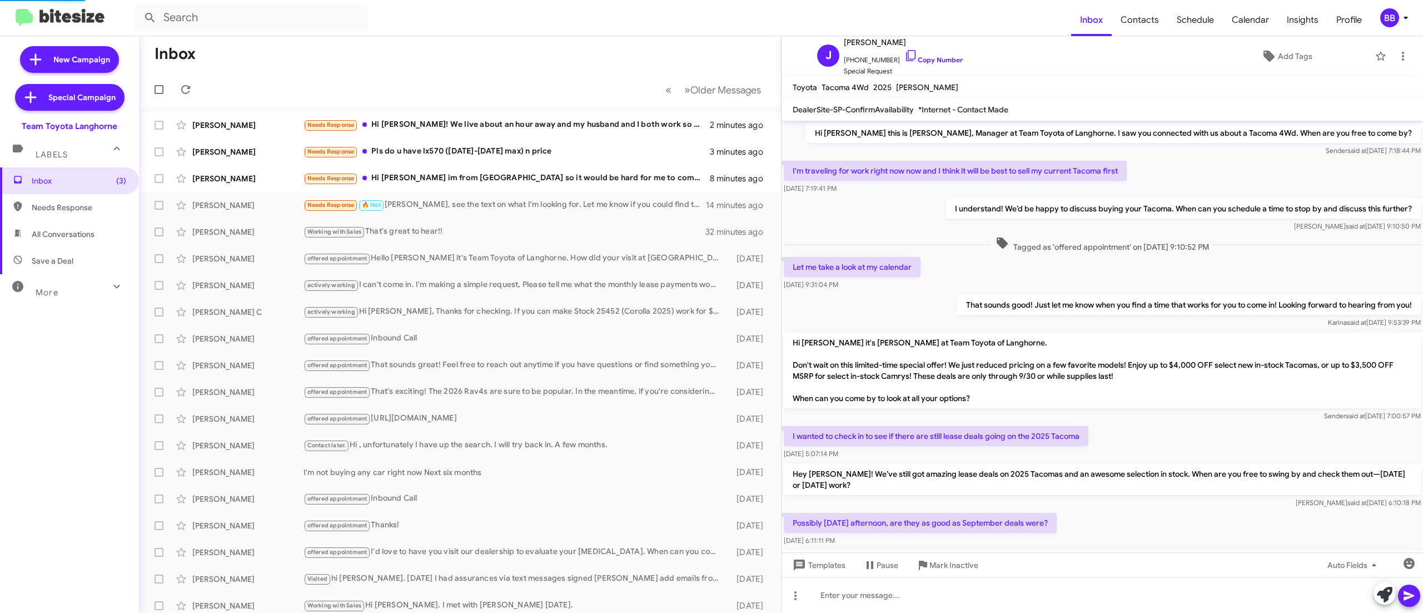
scroll to position [206, 0]
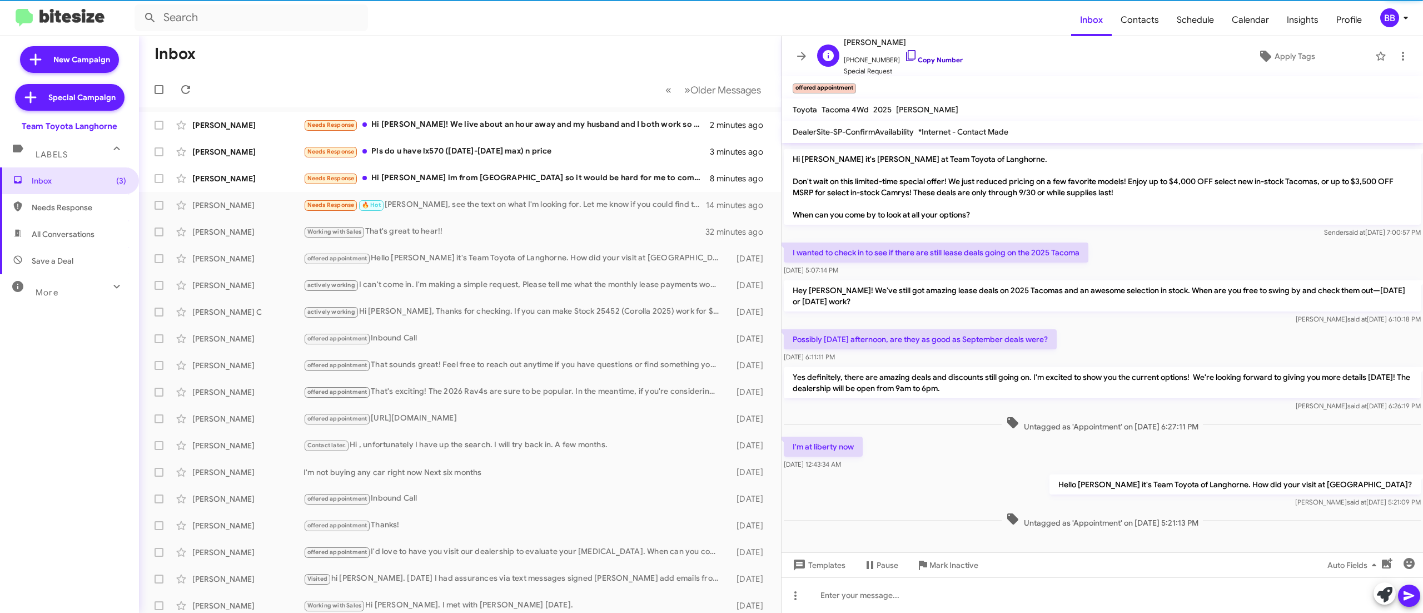
click at [936, 64] on link "Copy Number" at bounding box center [934, 60] width 58 height 8
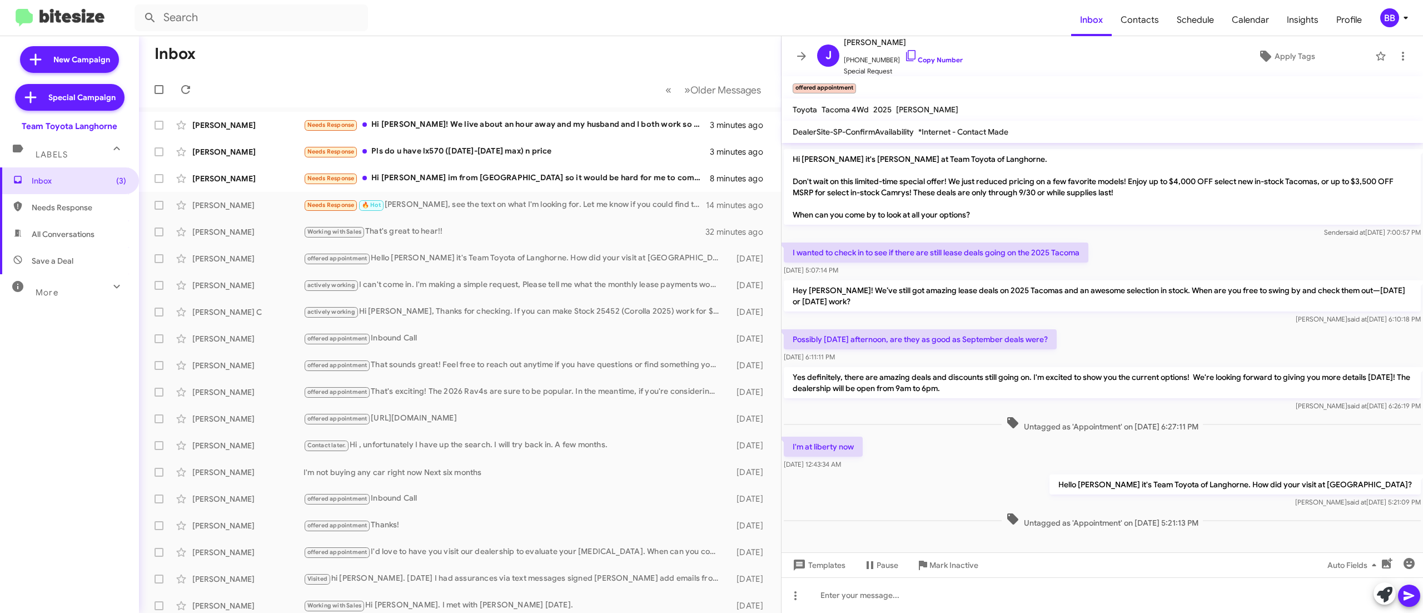
scroll to position [228, 0]
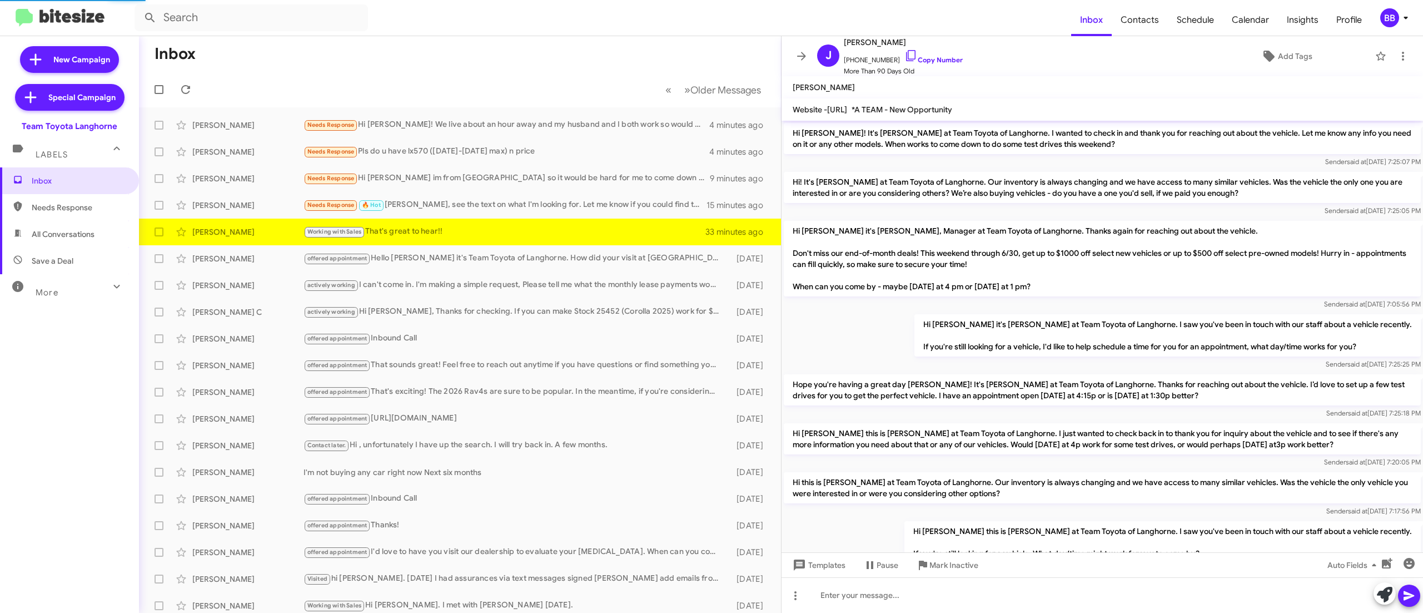
scroll to position [614, 0]
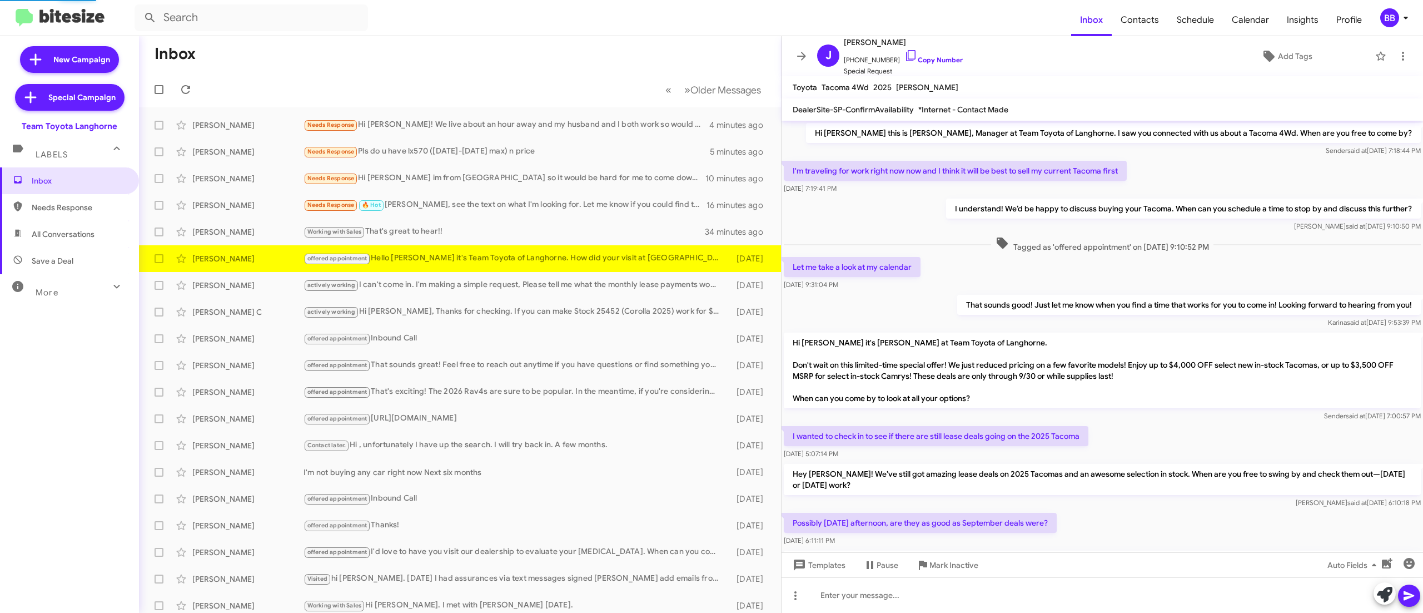
scroll to position [206, 0]
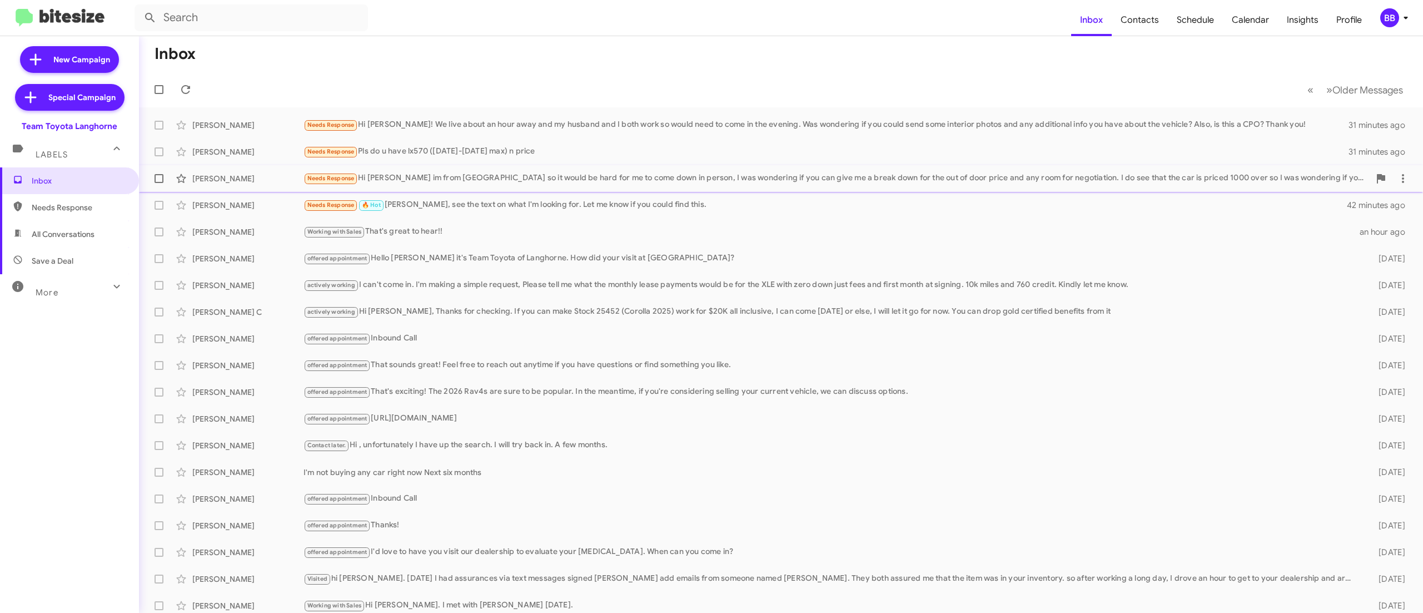
click at [163, 180] on label at bounding box center [159, 178] width 22 height 22
click at [159, 183] on input "checkbox" at bounding box center [158, 183] width 1 height 1
checkbox input "true"
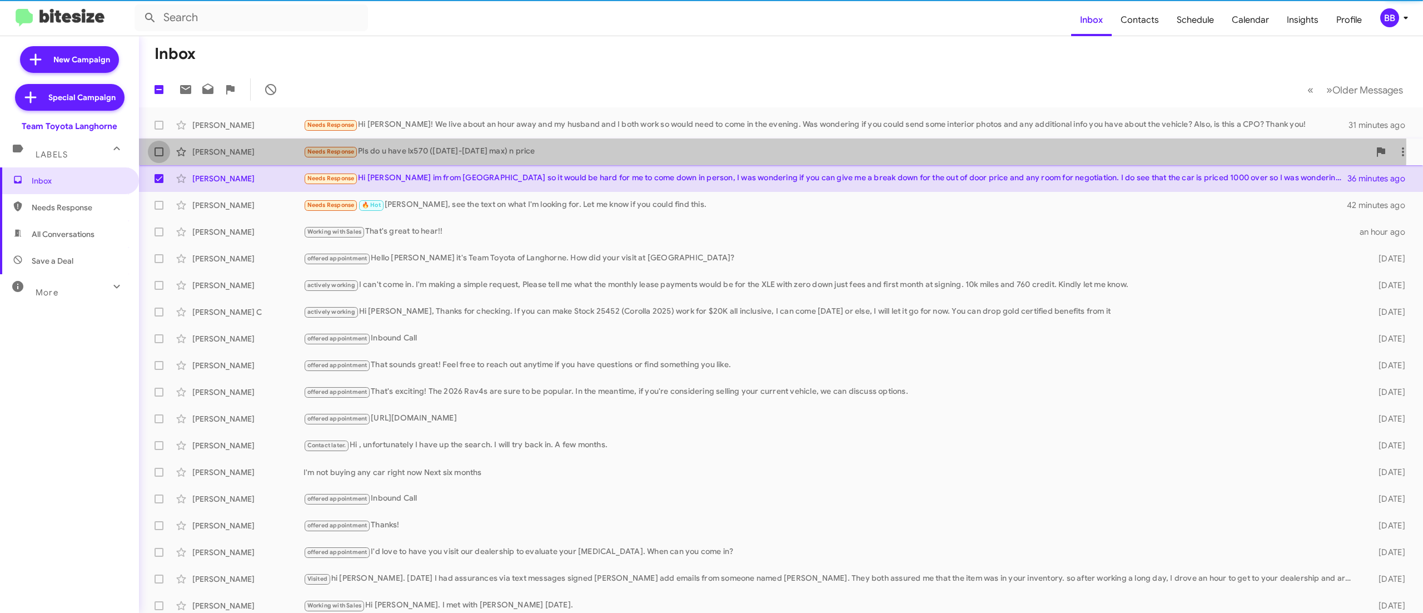
click at [158, 146] on label at bounding box center [159, 152] width 22 height 22
click at [158, 156] on input "checkbox" at bounding box center [158, 156] width 1 height 1
checkbox input "true"
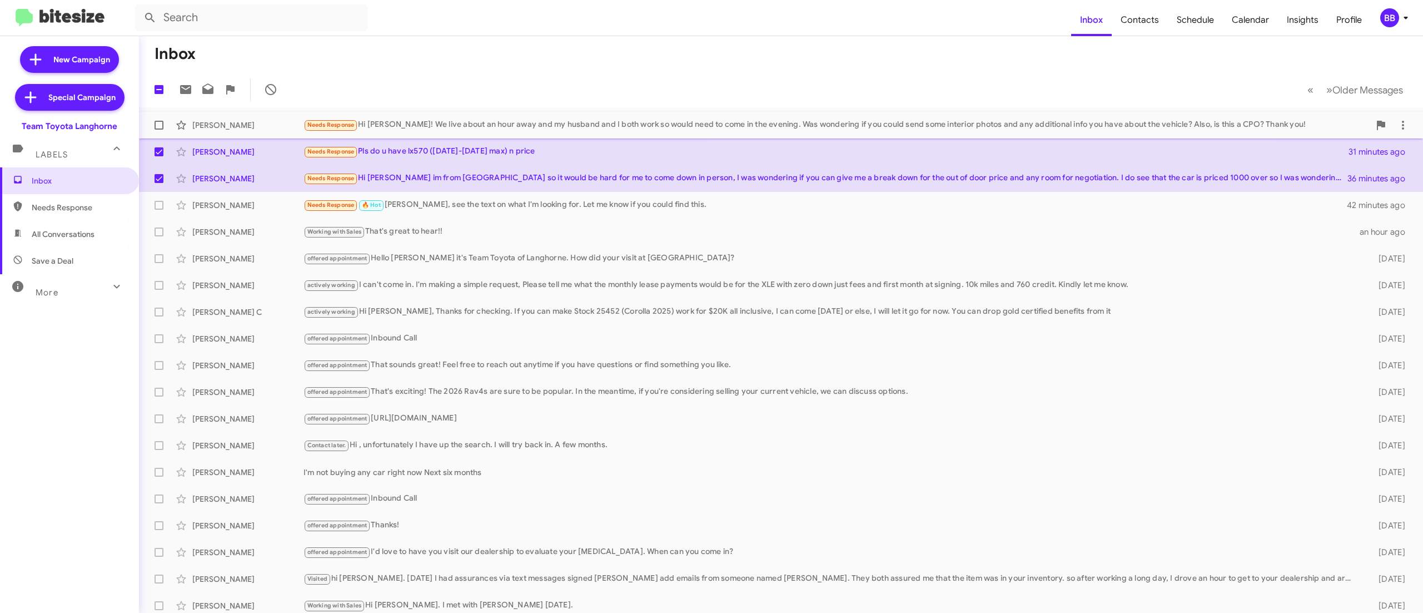
click at [159, 128] on span at bounding box center [159, 125] width 9 height 9
click at [159, 130] on input "checkbox" at bounding box center [158, 130] width 1 height 1
checkbox input "true"
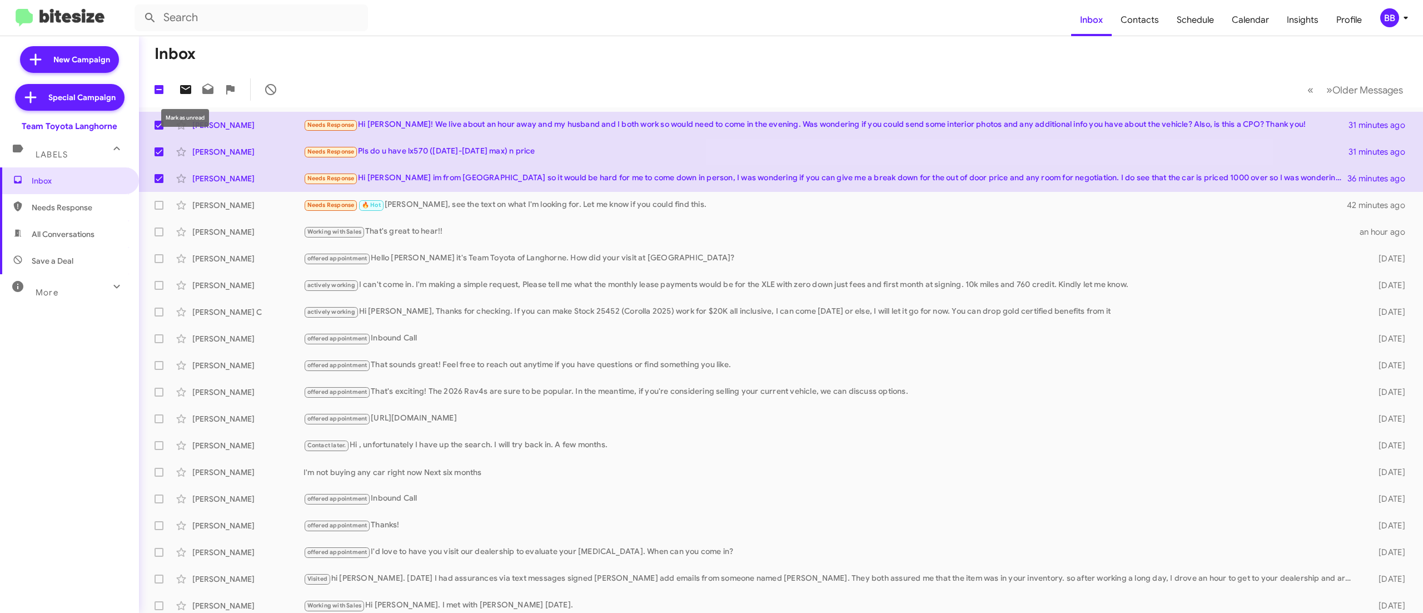
click at [185, 93] on icon at bounding box center [185, 89] width 11 height 9
click at [1383, 20] on div "BB" at bounding box center [1390, 17] width 19 height 19
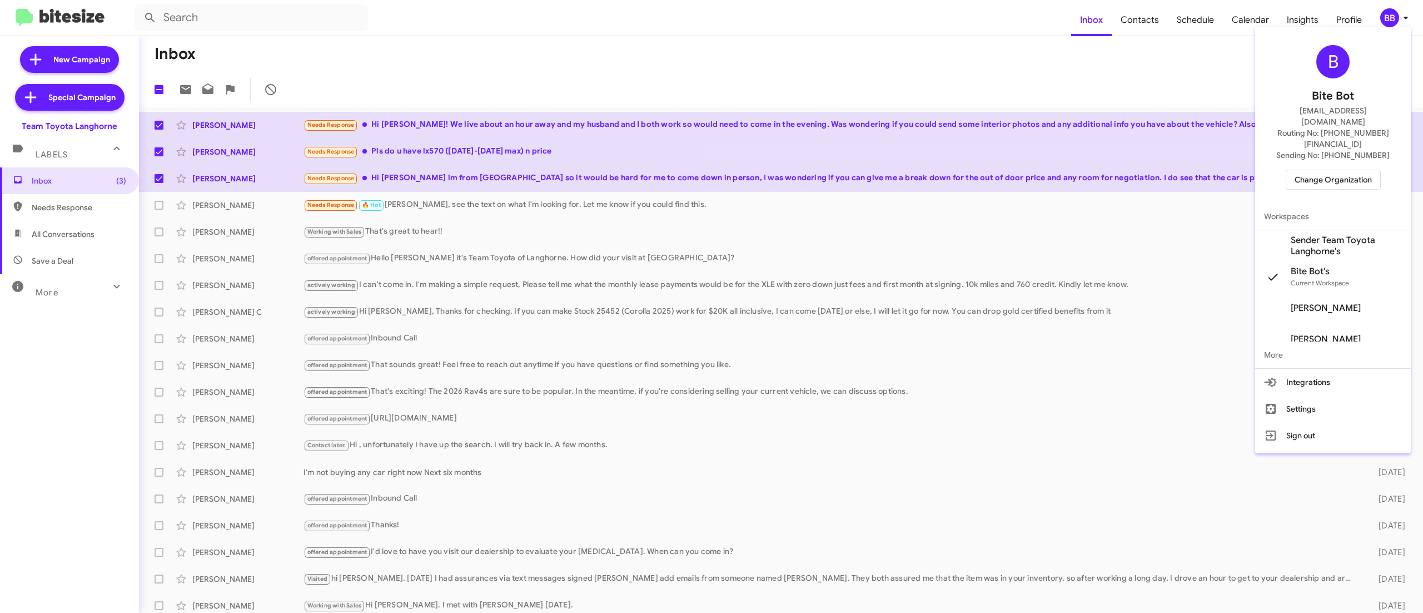
click at [1315, 170] on span "Change Organization" at bounding box center [1333, 179] width 77 height 19
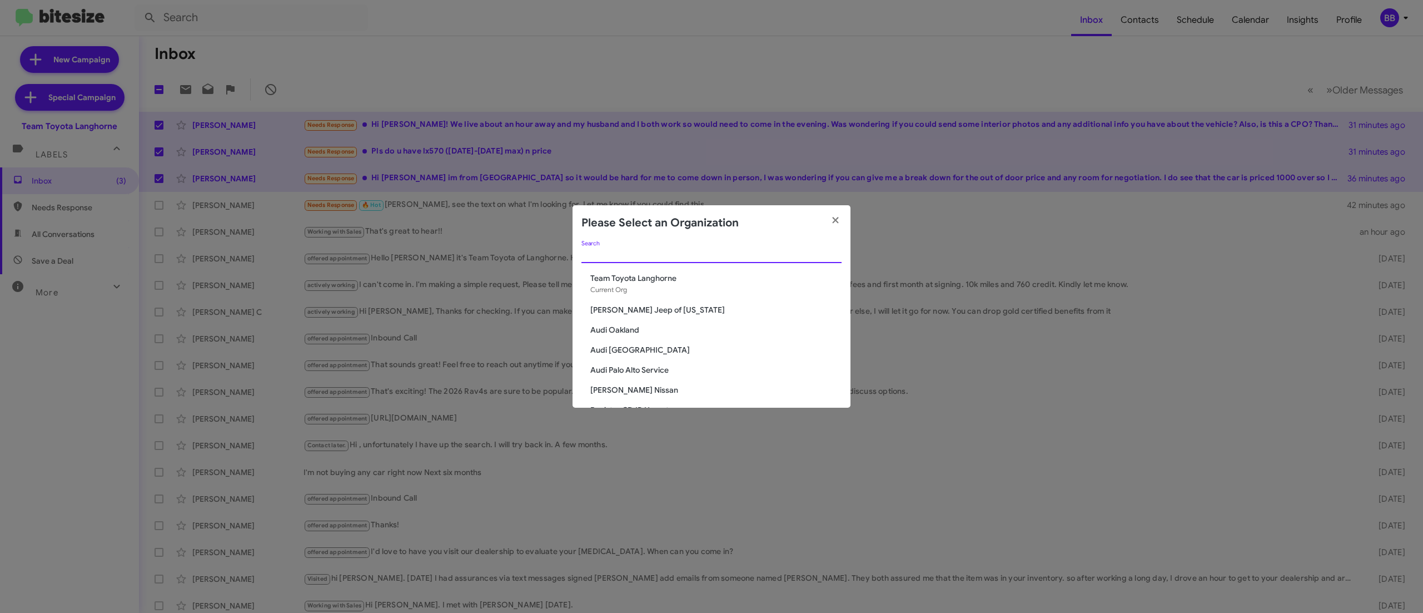
click at [705, 252] on input "Search" at bounding box center [712, 254] width 260 height 9
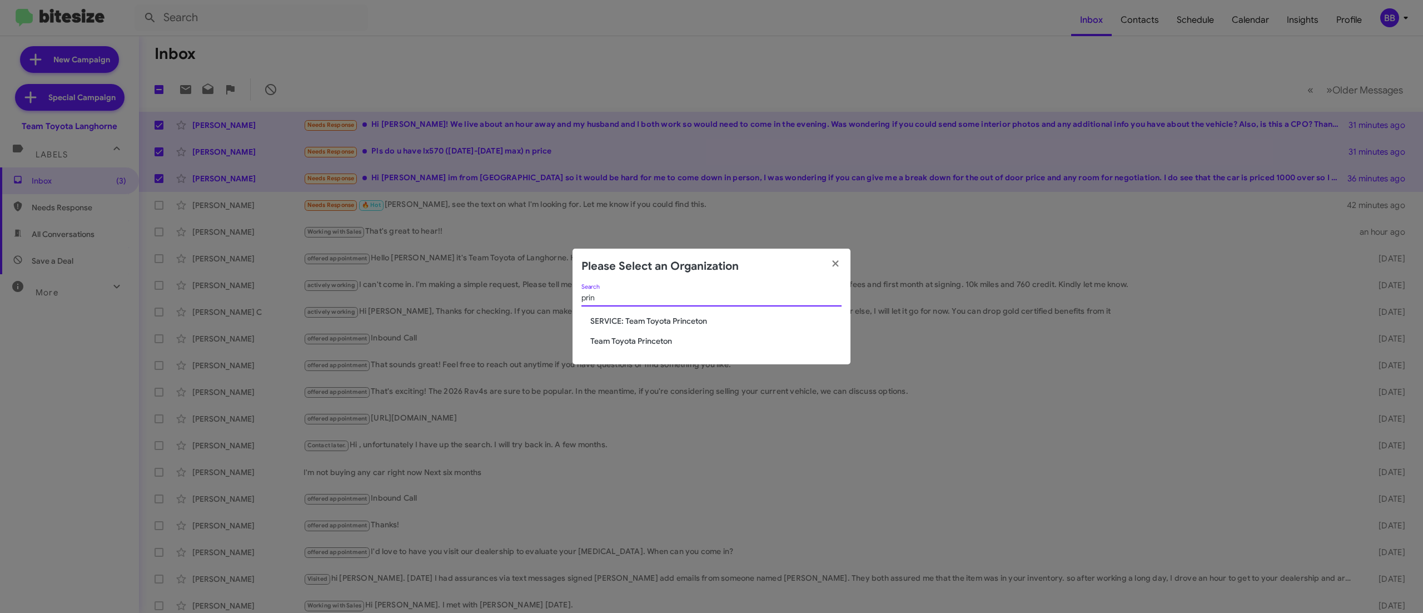
type input "prin"
click at [637, 342] on span "Team Toyota Princeton" at bounding box center [715, 340] width 251 height 11
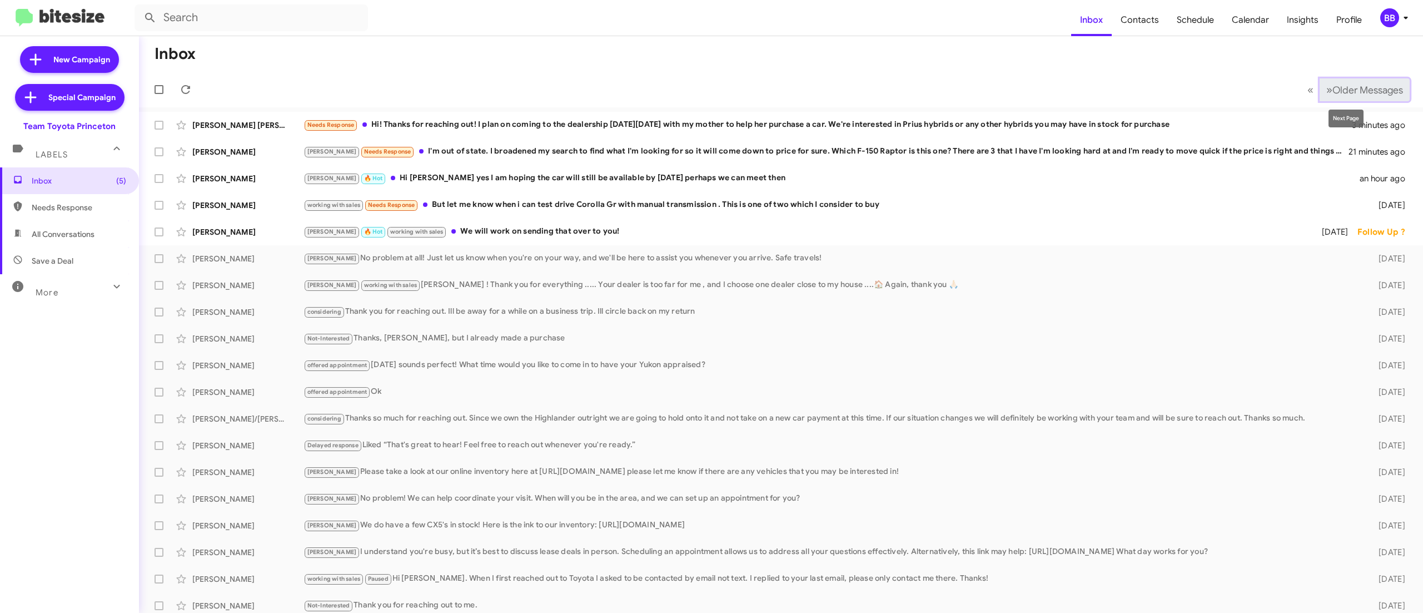
click at [1341, 90] on span "Older Messages" at bounding box center [1368, 90] width 71 height 12
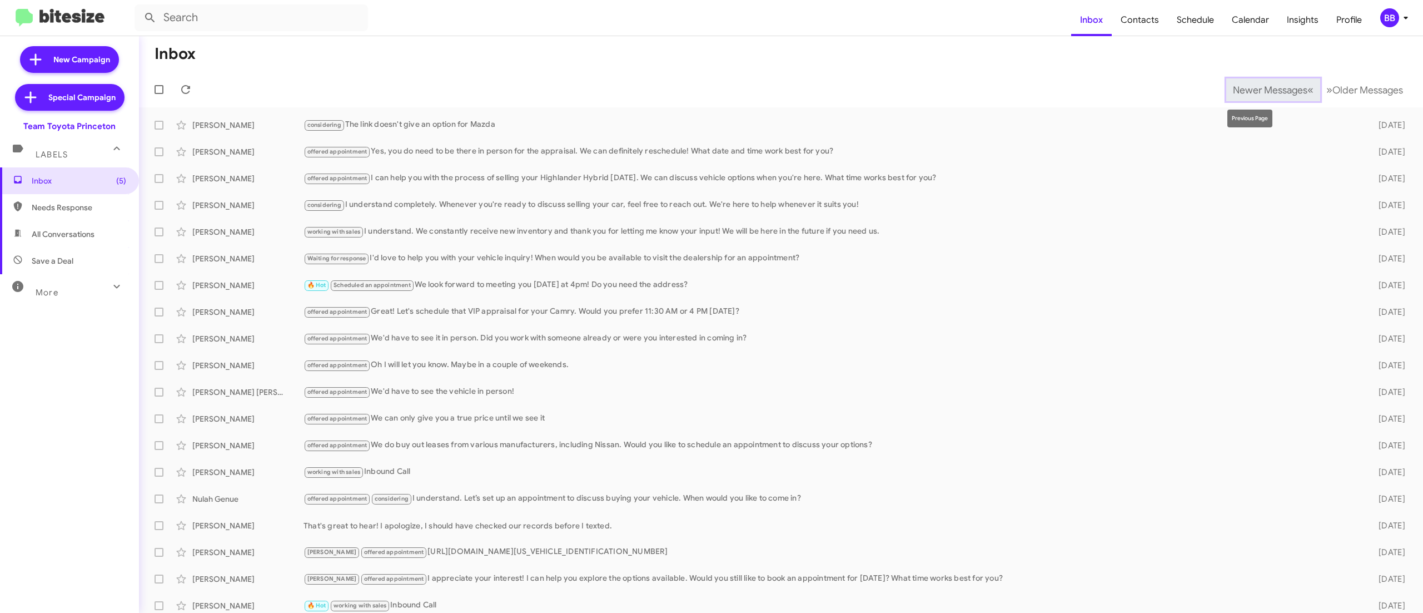
click at [1254, 93] on span "Newer Messages" at bounding box center [1270, 90] width 75 height 12
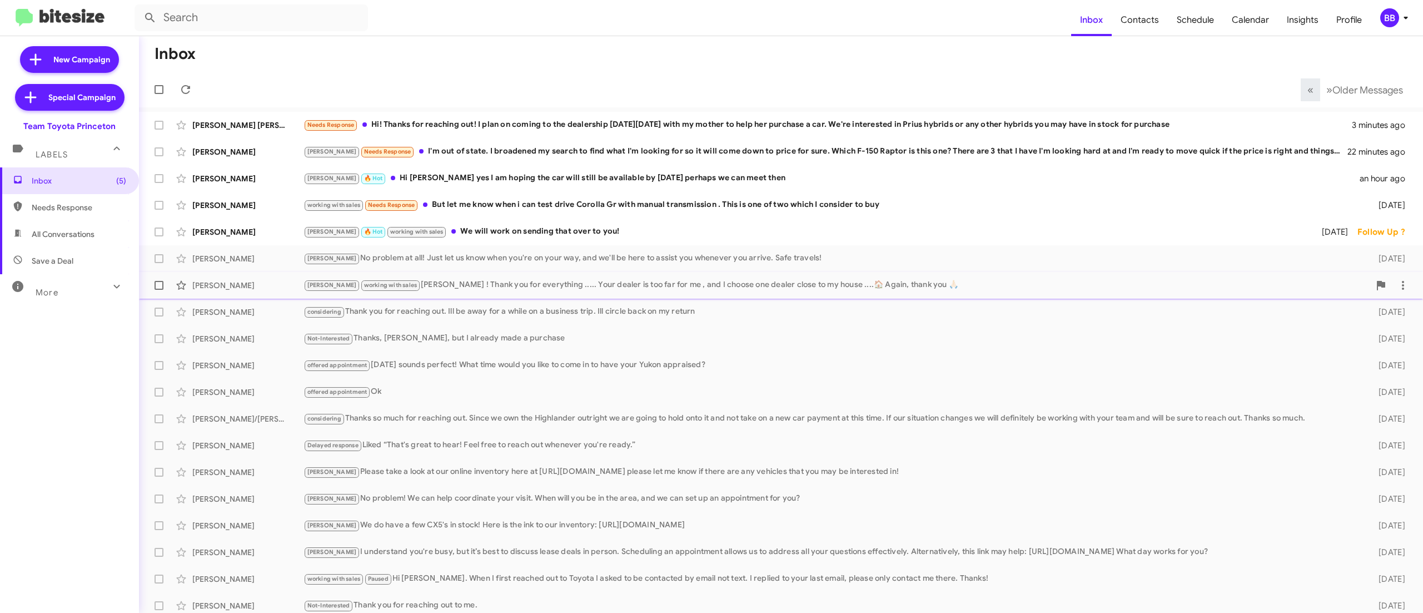
click at [429, 281] on div "[PERSON_NAME] working with sales [PERSON_NAME] ! Thank you for everything .....…" at bounding box center [837, 285] width 1066 height 13
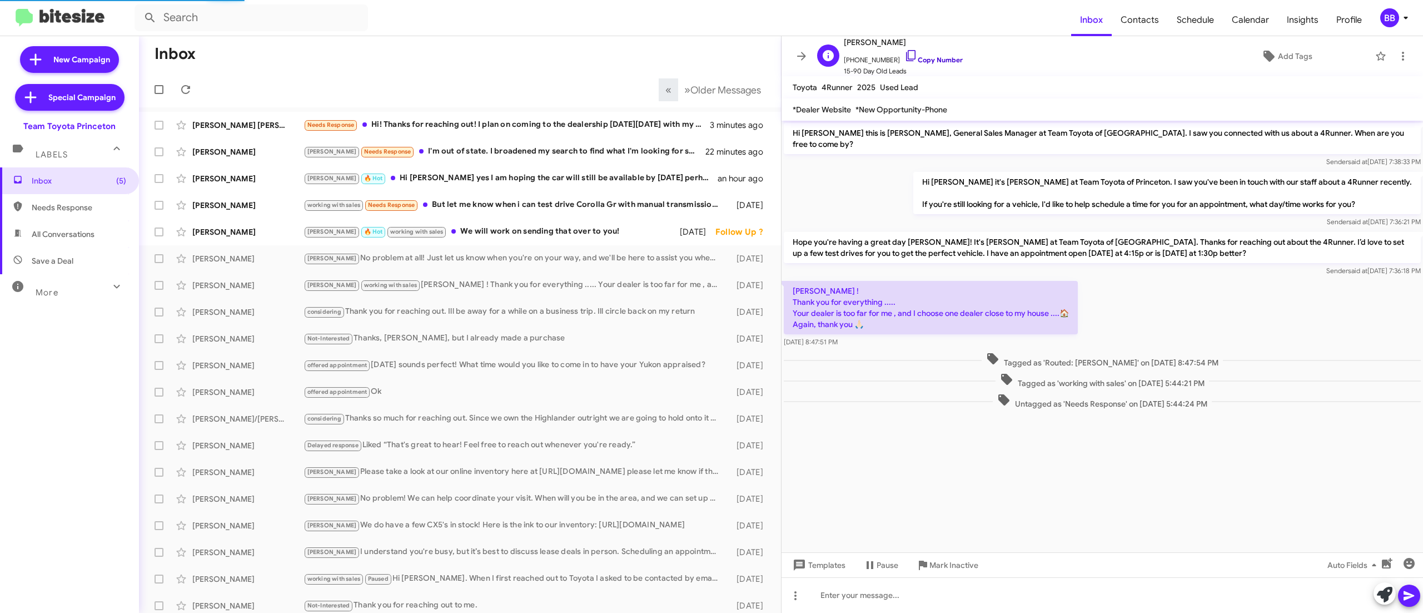
click at [930, 60] on link "Copy Number" at bounding box center [934, 60] width 58 height 8
